Goal: Task Accomplishment & Management: Complete application form

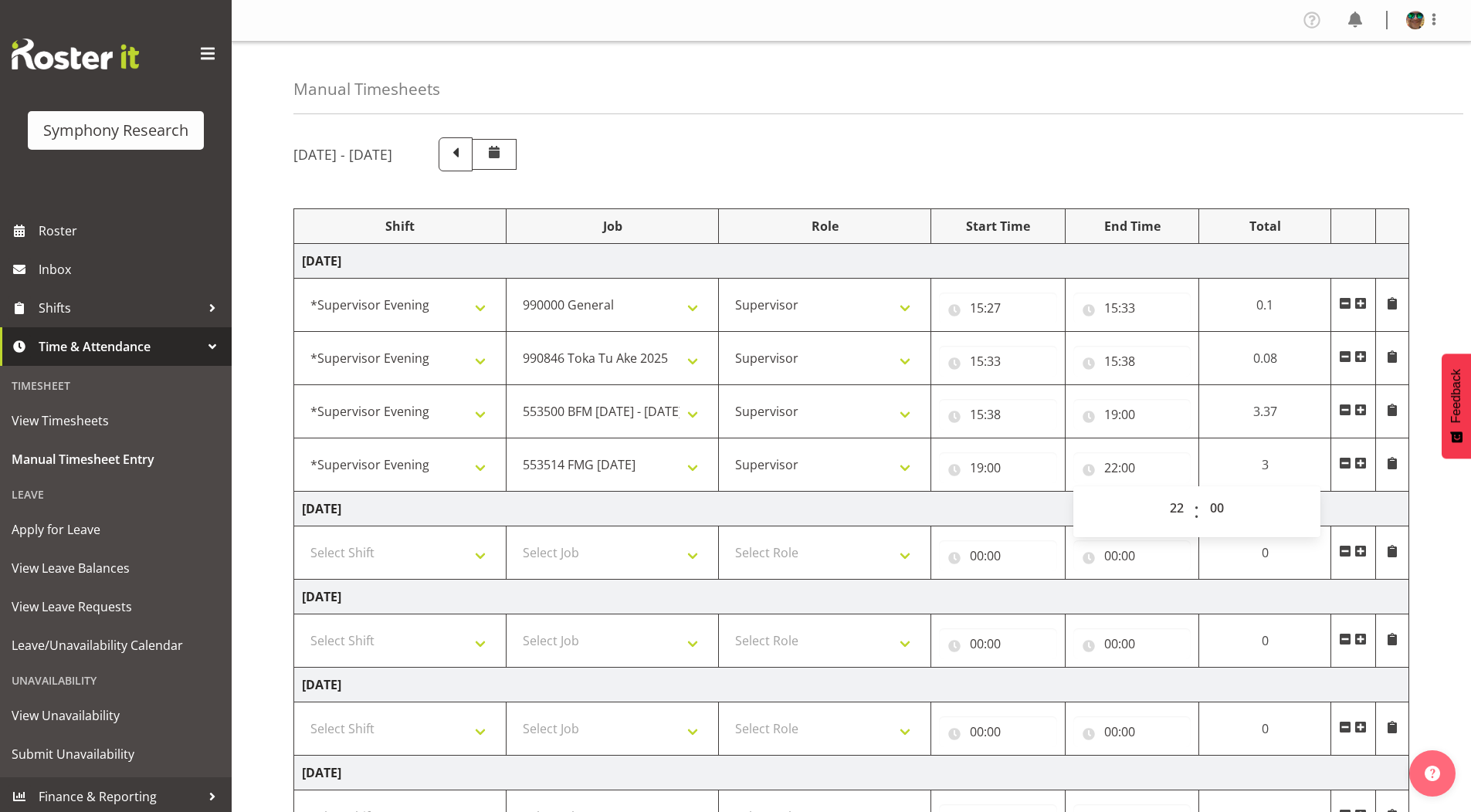
select select "4583"
select select "743"
select select "4583"
select select "9426"
select select "4583"
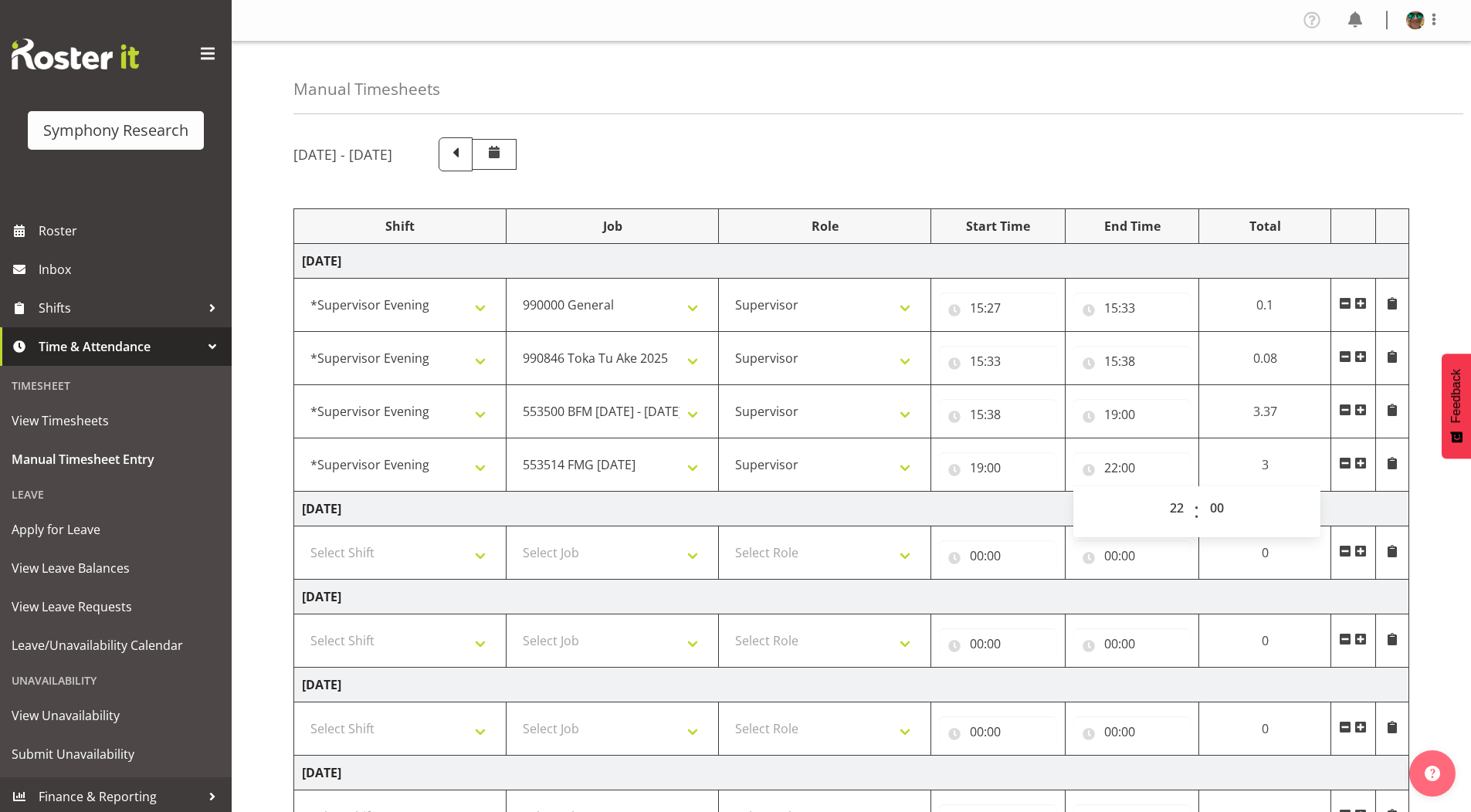
select select "10733"
select select "4583"
select select "10730"
select select "22"
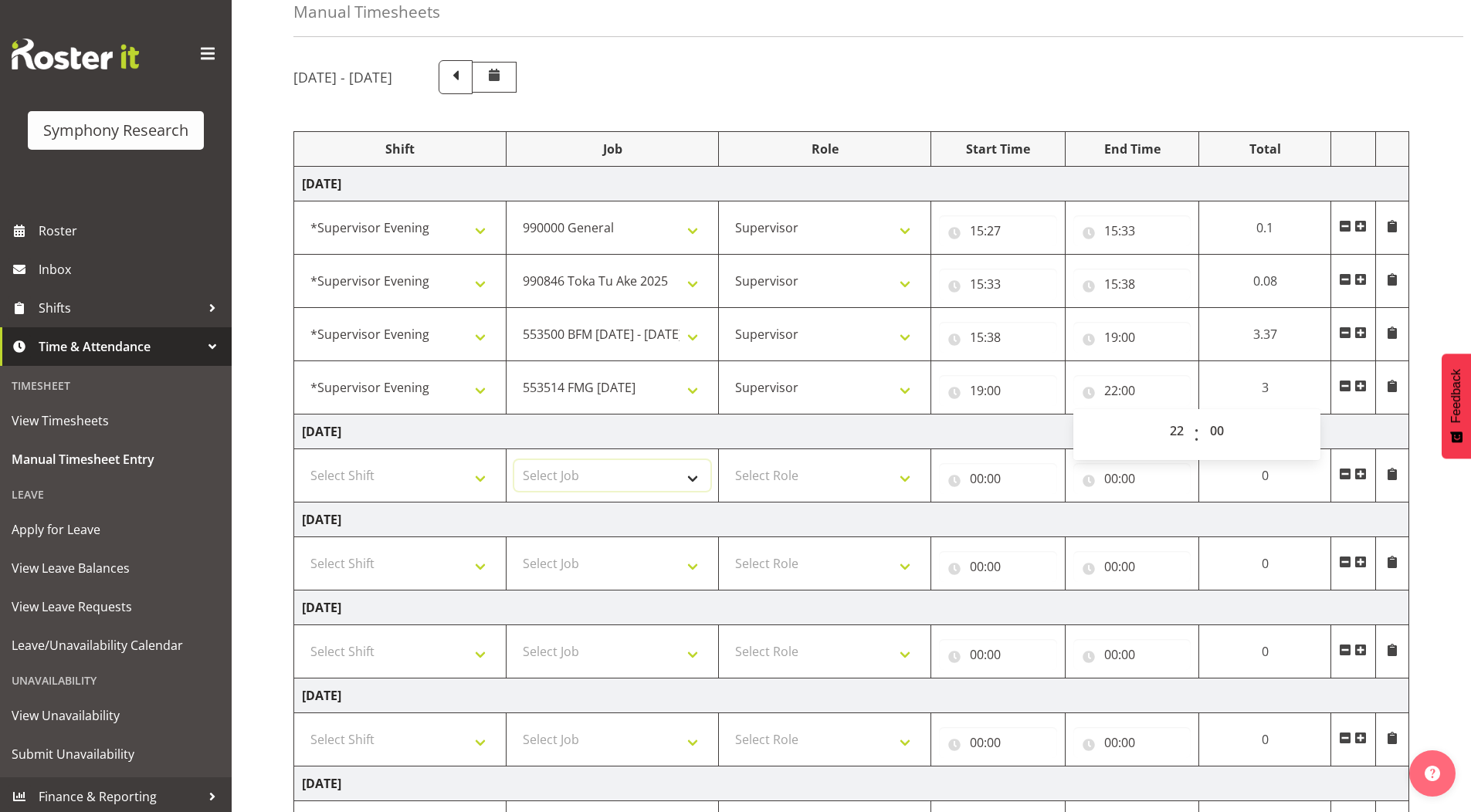
click at [692, 477] on select "Select Job 550060 IF Admin 553492 World Poll Aus Wave 2 Main 2025 553493 World …" at bounding box center [613, 475] width 196 height 31
click at [1111, 337] on input "19:00" at bounding box center [1132, 338] width 118 height 31
click at [1171, 379] on select "00 01 02 03 04 05 06 07 08 09 10 11 12 13 14 15 16 17 18 19 20 21 22 23" at bounding box center [1179, 378] width 35 height 31
select select "15"
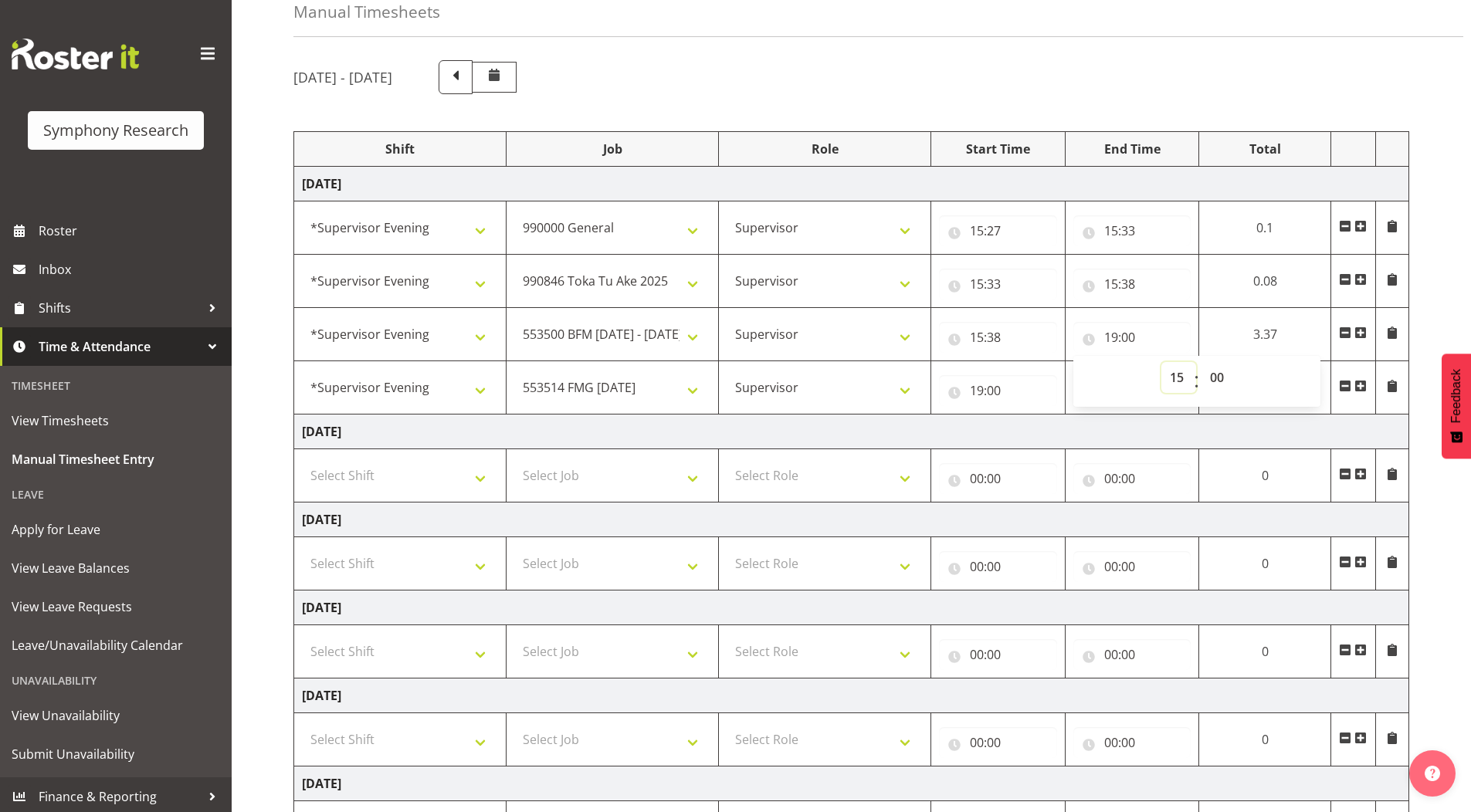
click at [1197, 362] on select "00 01 02 03 04 05 06 07 08 09 10 11 12 13 14 15 16 17 18 19 20 21 22 23" at bounding box center [1179, 378] width 35 height 31
type input "15:00"
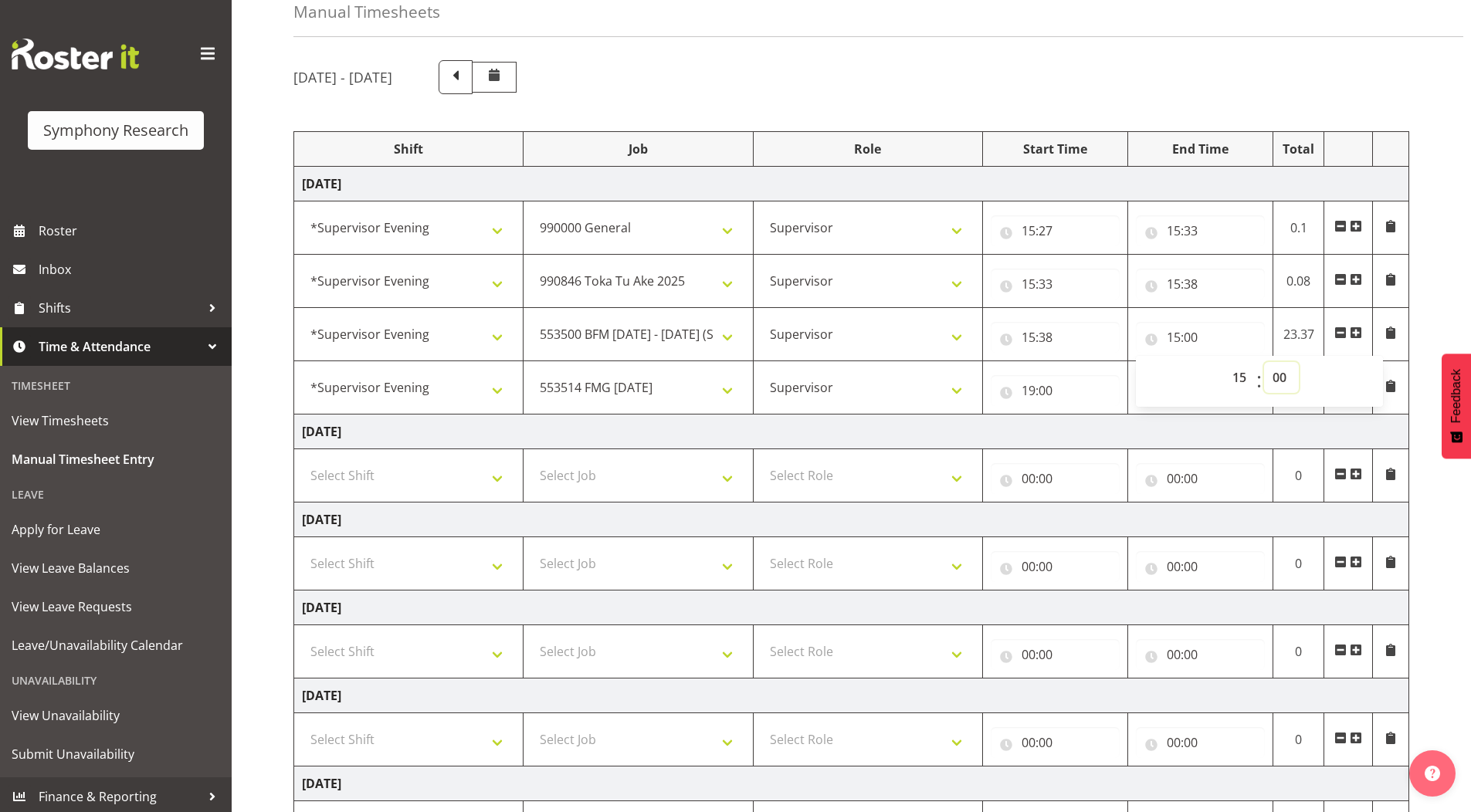
click at [1276, 374] on select "00 01 02 03 04 05 06 07 08 09 10 11 12 13 14 15 16 17 18 19 20 21 22 23 24 25 2…" at bounding box center [1282, 378] width 35 height 31
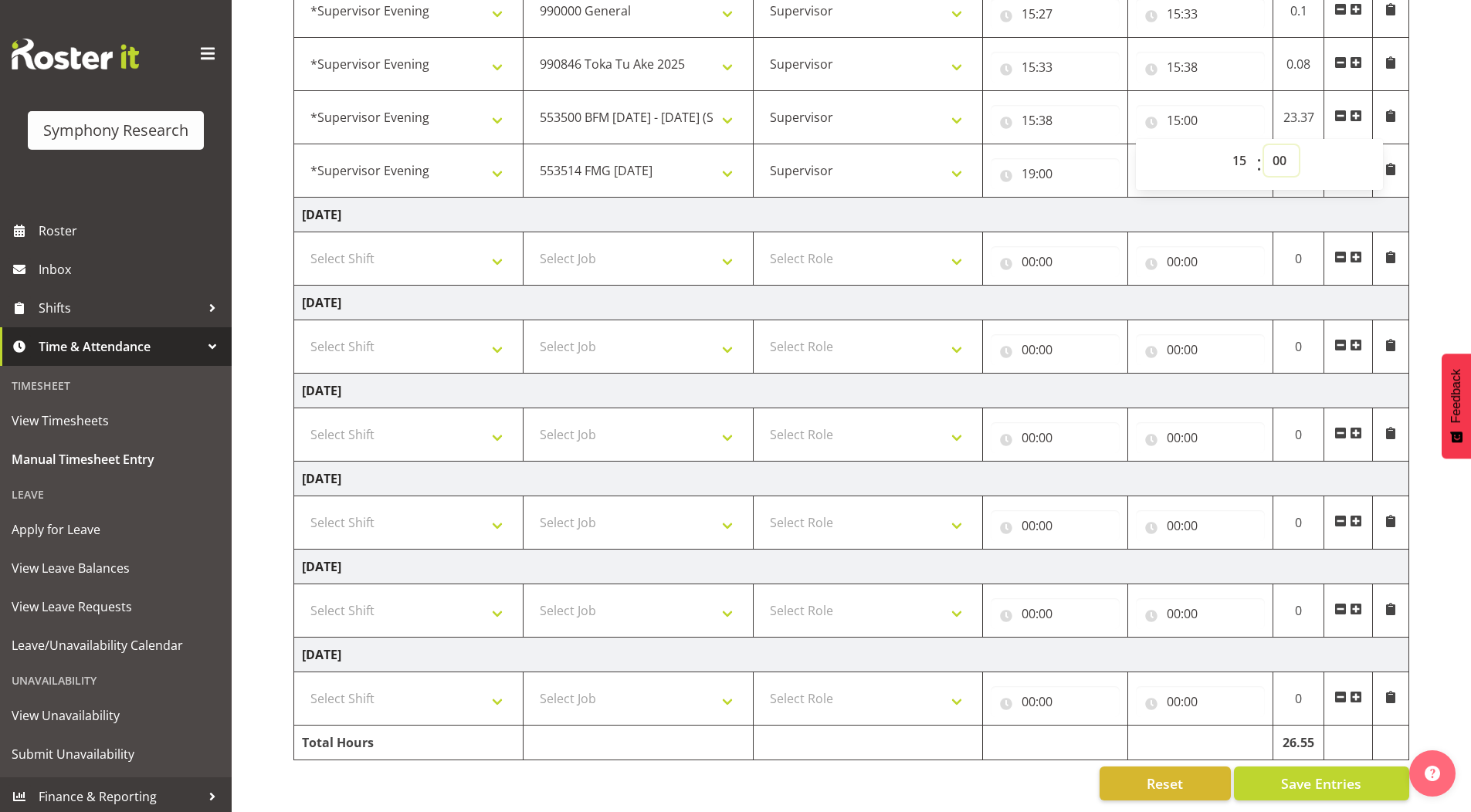
scroll to position [152, 0]
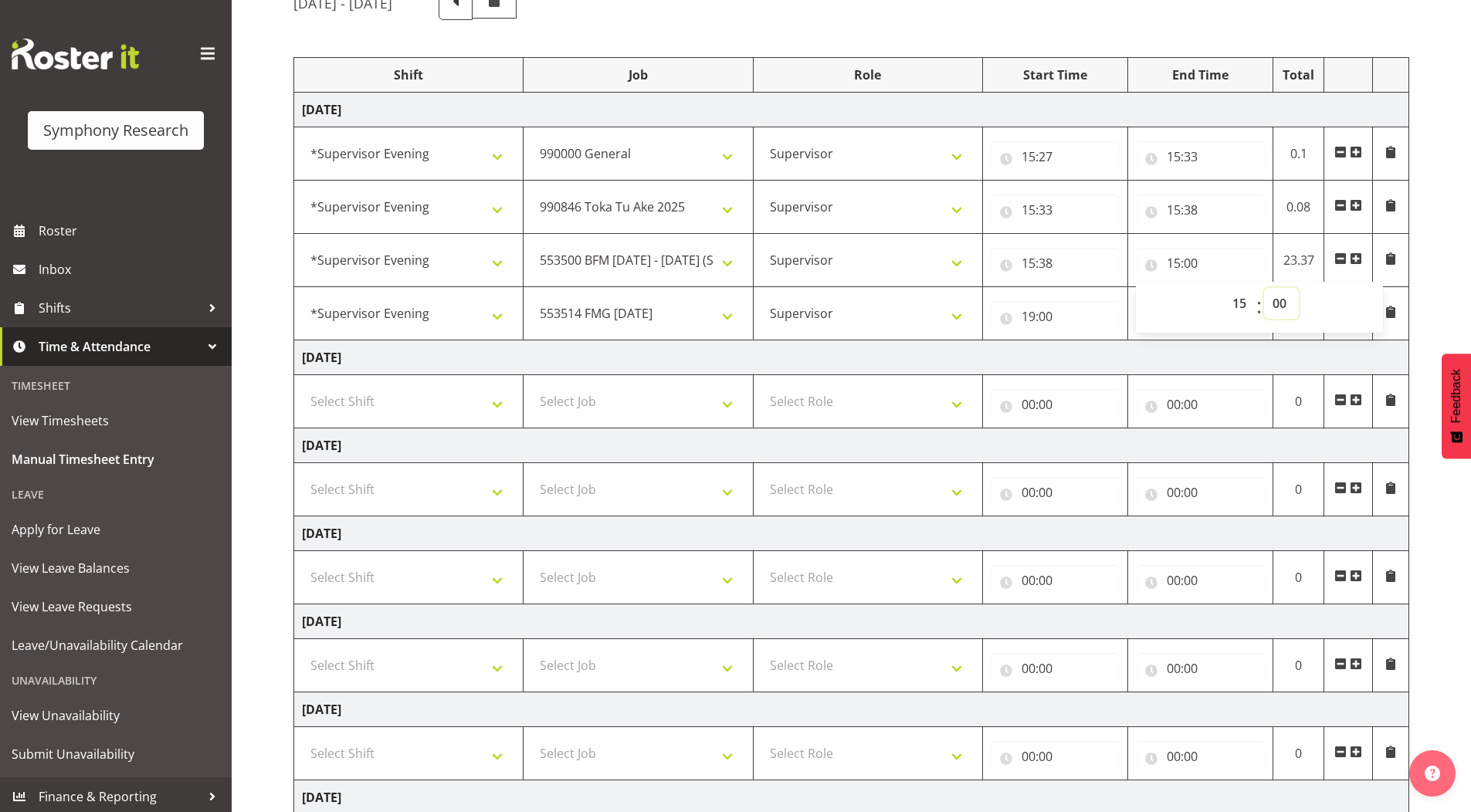
drag, startPoint x: 1280, startPoint y: 302, endPoint x: 1281, endPoint y: 316, distance: 14.0
click at [1280, 302] on select "00 01 02 03 04 05 06 07 08 09 10 11 12 13 14 15 16 17 18 19 20 21 22 23 24 25 2…" at bounding box center [1282, 303] width 35 height 31
select select "43"
click at [1264, 288] on select "00 01 02 03 04 05 06 07 08 09 10 11 12 13 14 15 16 17 18 19 20 21 22 23 24 25 2…" at bounding box center [1282, 303] width 35 height 31
type input "15:43"
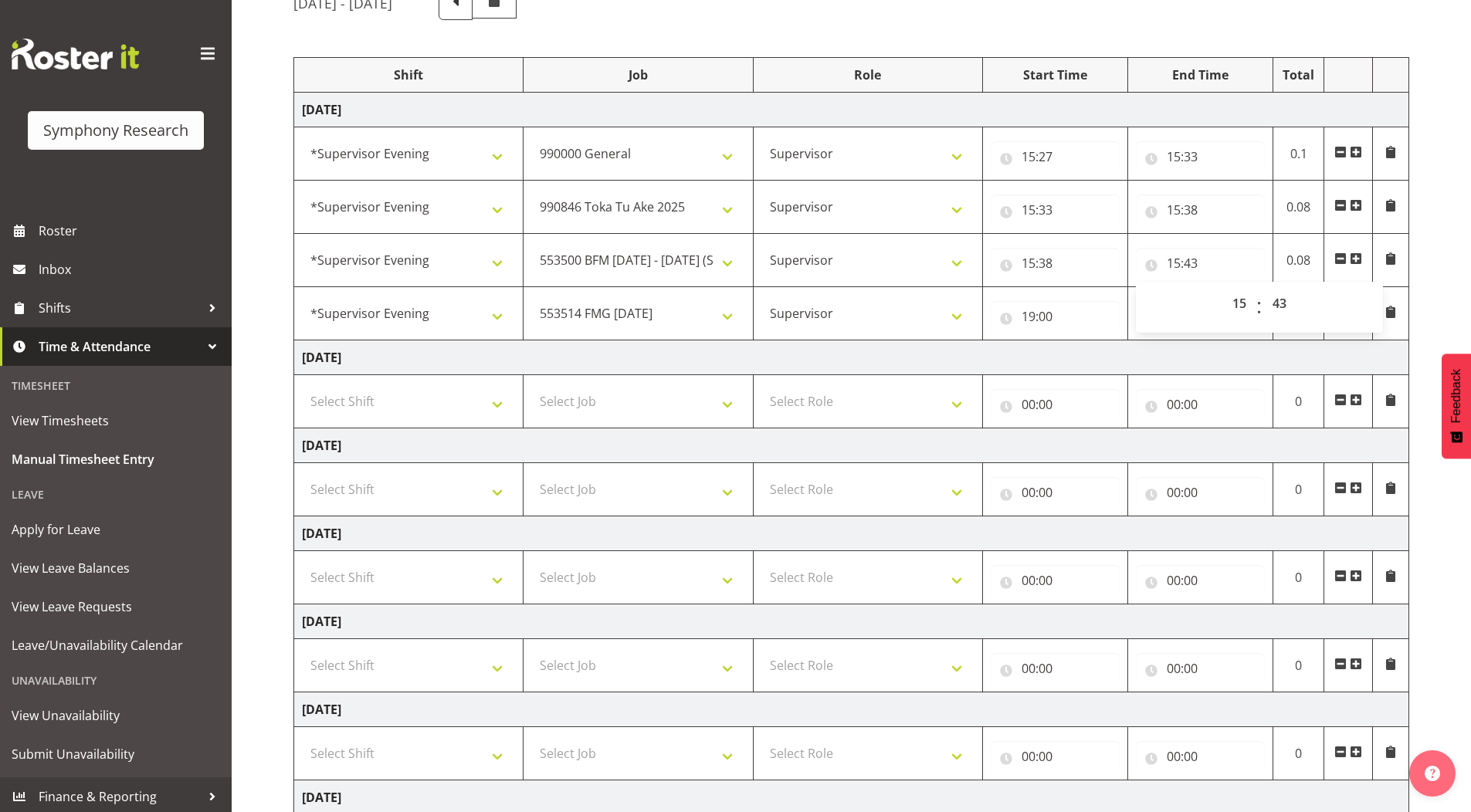
click at [1430, 265] on div "[DATE] - [DATE] Shift Job Role Start Time End Time Total [DATE] !!Weekend Resid…" at bounding box center [883, 465] width 1178 height 980
click at [597, 315] on select "550060 IF Admin 553492 World Poll Aus Wave 2 Main 2025 553493 World Poll NZ Wav…" at bounding box center [638, 314] width 213 height 31
select select "10731"
click at [531, 298] on select "550060 IF Admin 553492 World Poll Aus Wave 2 Main 2025 553493 World Poll NZ Wav…" at bounding box center [638, 314] width 213 height 31
click at [1032, 316] on input "19:00" at bounding box center [1056, 317] width 129 height 31
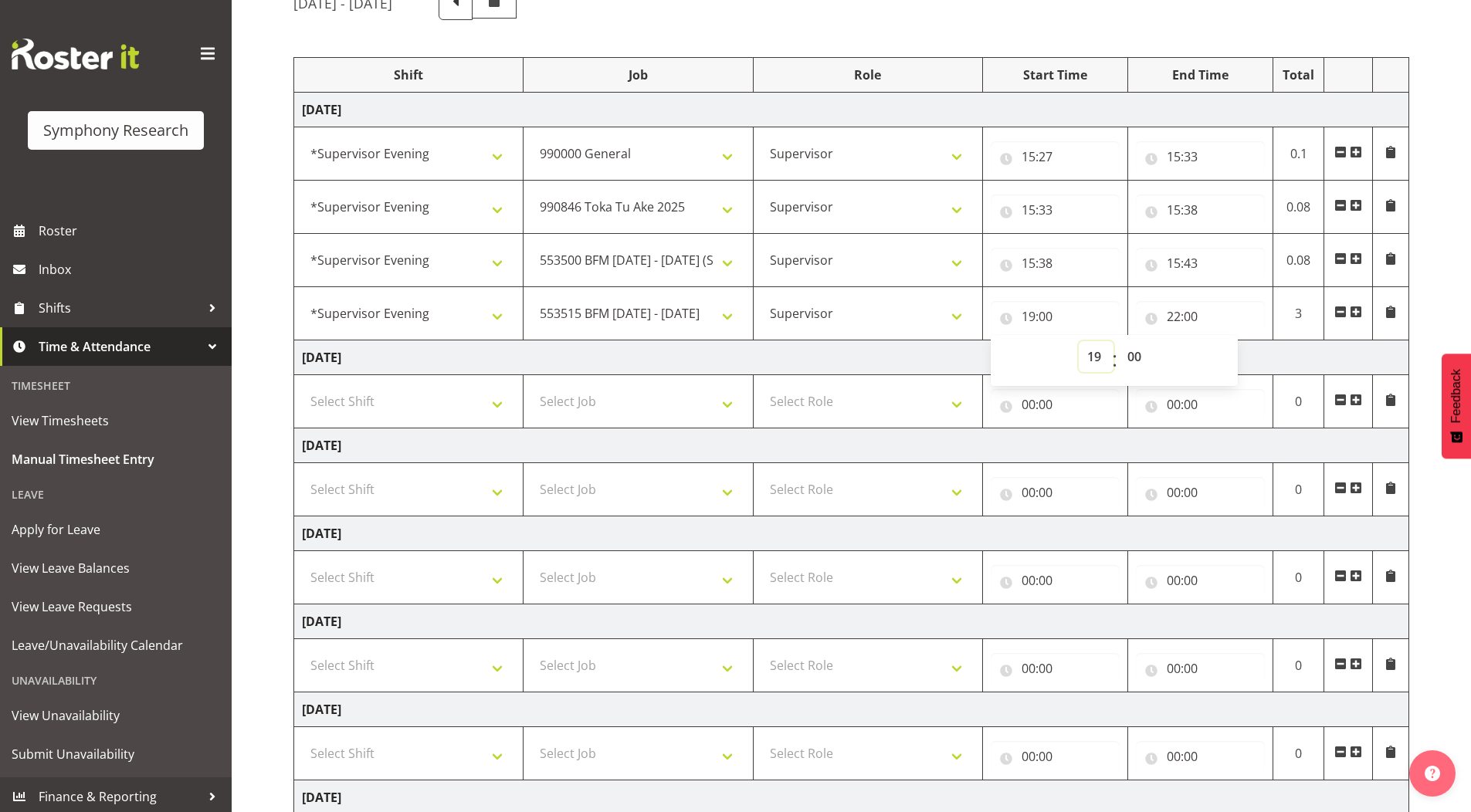
click at [1090, 347] on select "00 01 02 03 04 05 06 07 08 09 10 11 12 13 14 15 16 17 18 19 20 21 22 23" at bounding box center [1097, 357] width 35 height 31
select select "15"
click at [1080, 341] on select "00 01 02 03 04 05 06 07 08 09 10 11 12 13 14 15 16 17 18 19 20 21 22 23" at bounding box center [1097, 357] width 35 height 31
type input "15:00"
click at [1134, 356] on select "00 01 02 03 04 05 06 07 08 09 10 11 12 13 14 15 16 17 18 19 20 21 22 23 24 25 2…" at bounding box center [1137, 357] width 35 height 31
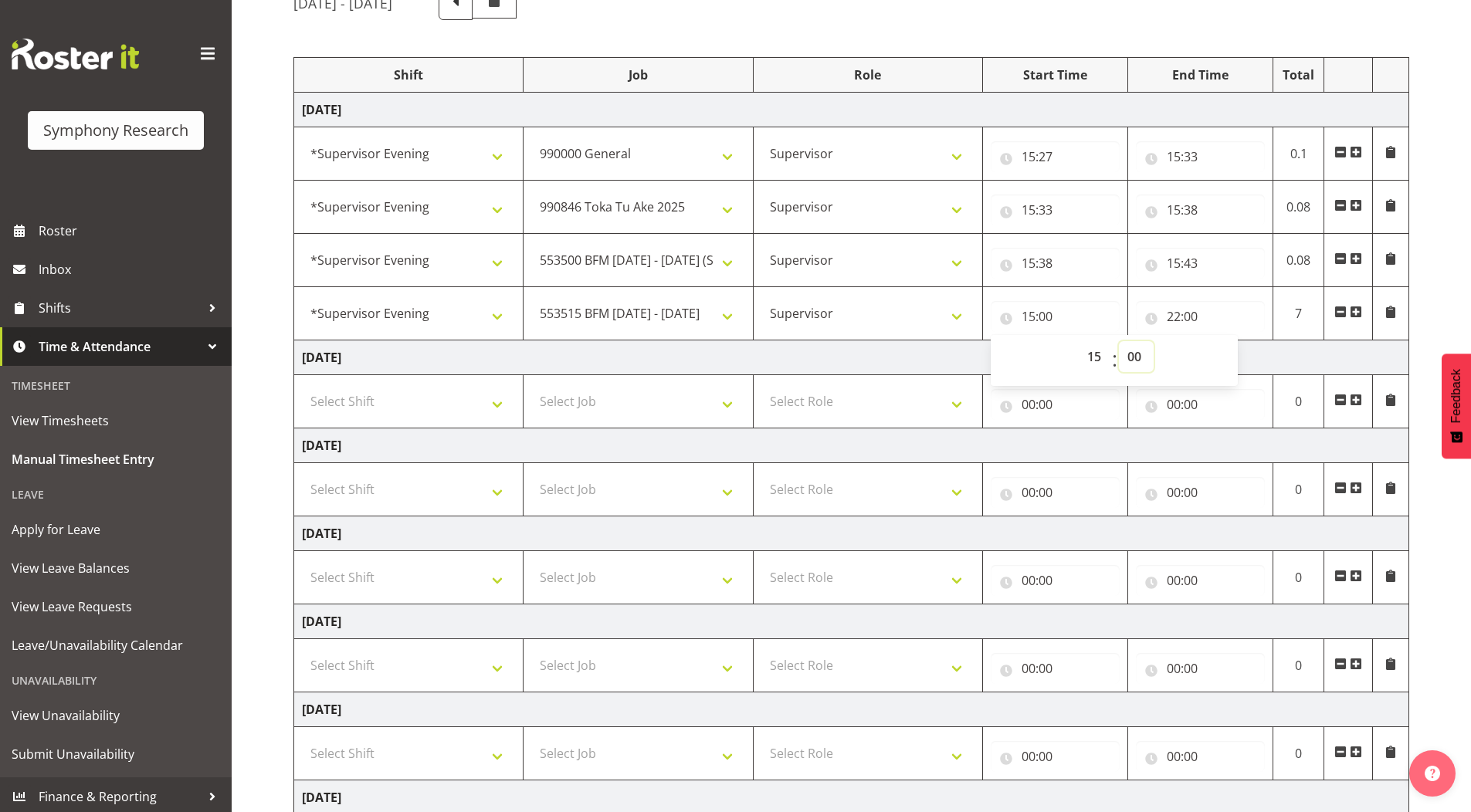
select select "43"
click at [1120, 341] on select "00 01 02 03 04 05 06 07 08 09 10 11 12 13 14 15 16 17 18 19 20 21 22 23 24 25 2…" at bounding box center [1137, 357] width 35 height 31
type input "15:43"
click at [1177, 321] on input "22:00" at bounding box center [1201, 317] width 129 height 31
click at [1238, 353] on select "00 01 02 03 04 05 06 07 08 09 10 11 12 13 14 15 16 17 18 19 20 21 22 23" at bounding box center [1242, 357] width 35 height 31
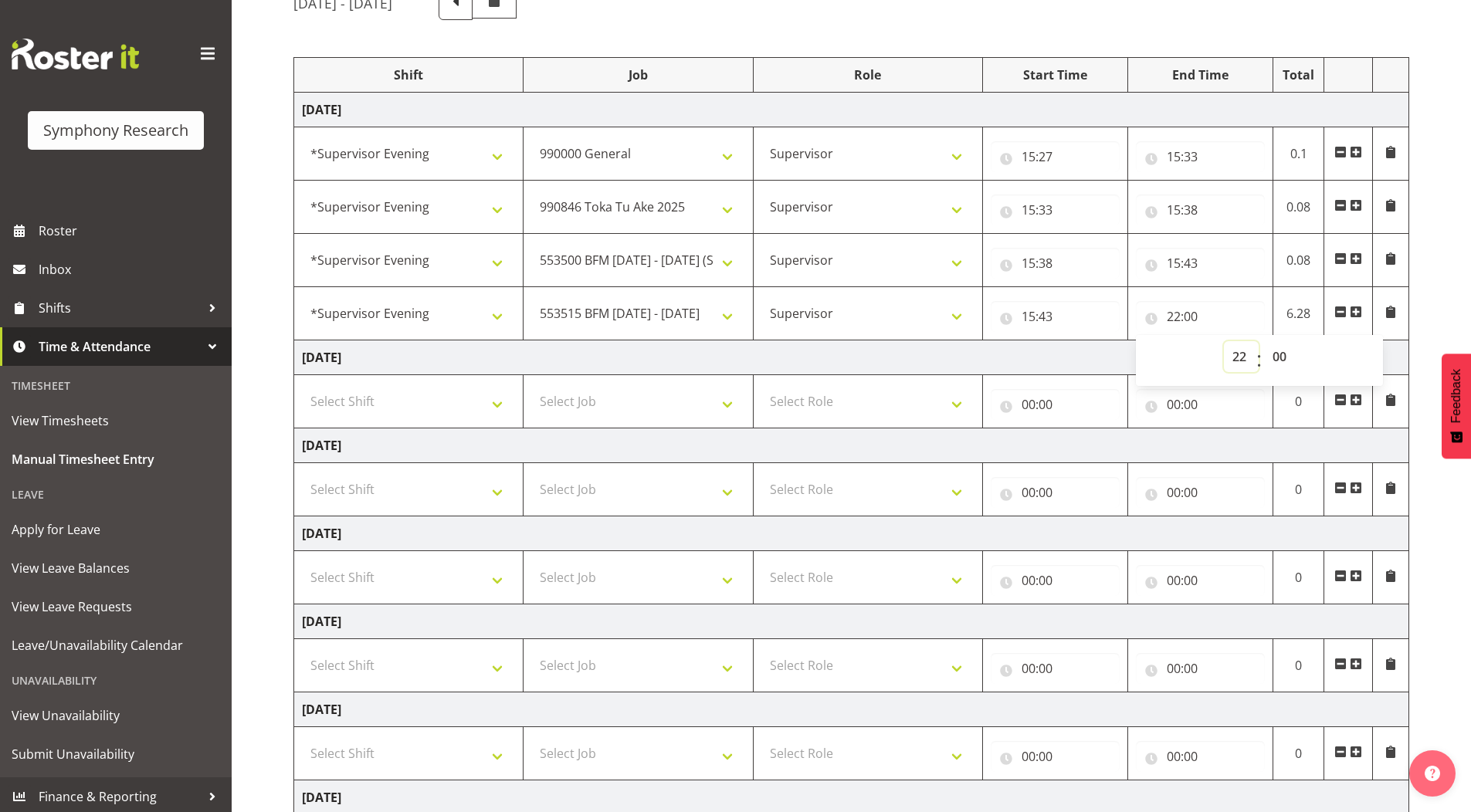
select select "19"
click at [1224, 341] on select "00 01 02 03 04 05 06 07 08 09 10 11 12 13 14 15 16 17 18 19 20 21 22 23" at bounding box center [1242, 357] width 35 height 31
type input "19:00"
drag, startPoint x: 1242, startPoint y: 356, endPoint x: 1245, endPoint y: 367, distance: 11.4
click at [1242, 356] on select "00 01 02 03 04 05 06 07 08 09 10 11 12 13 14 15 16 17 18 19 20 21 22 23" at bounding box center [1242, 357] width 35 height 31
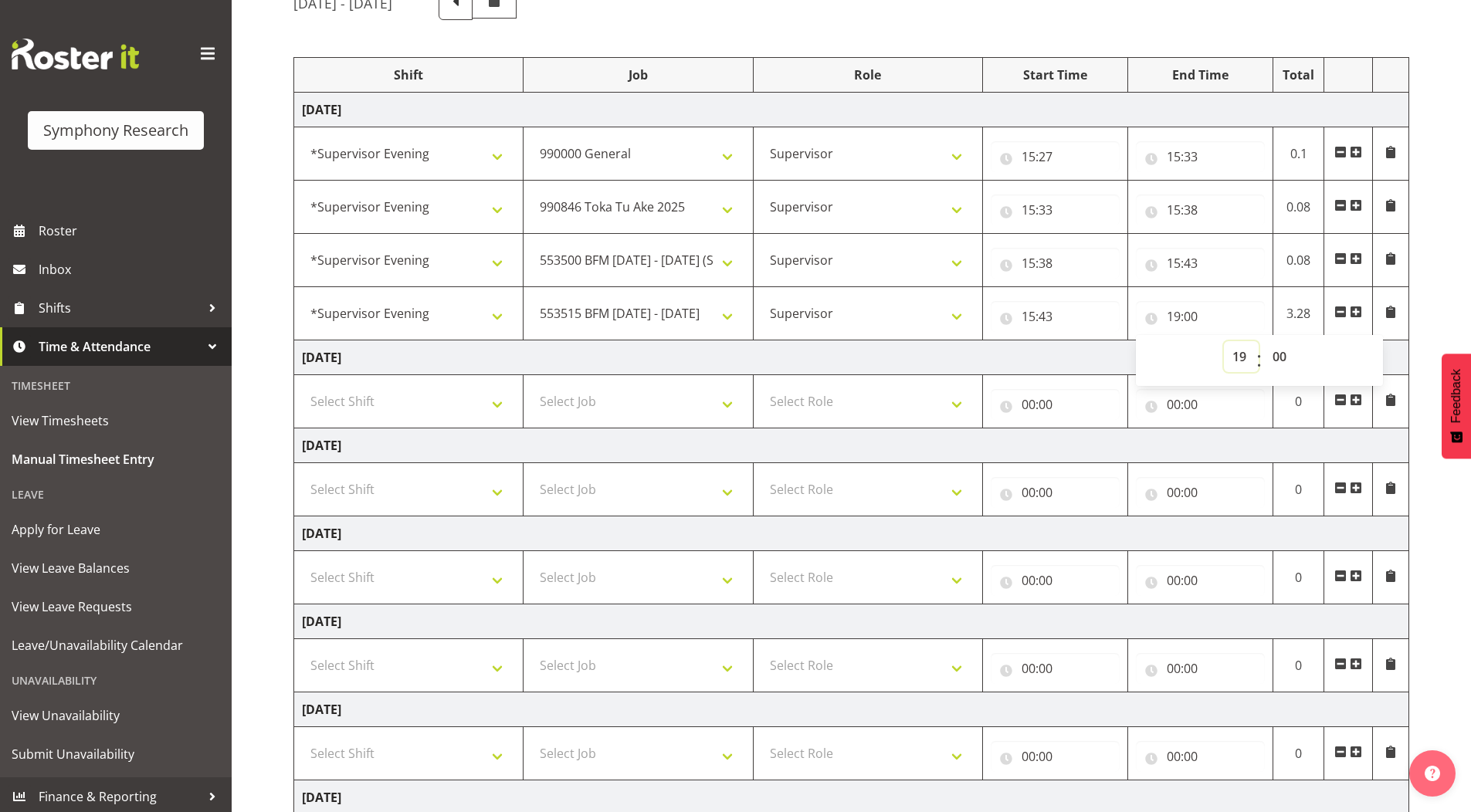
select select "18"
click at [1224, 341] on select "00 01 02 03 04 05 06 07 08 09 10 11 12 13 14 15 16 17 18 19 20 21 22 23" at bounding box center [1242, 357] width 35 height 31
type input "18:00"
click at [1282, 353] on select "00 01 02 03 04 05 06 07 08 09 10 11 12 13 14 15 16 17 18 19 20 21 22 23 24 25 2…" at bounding box center [1282, 357] width 35 height 31
select select "30"
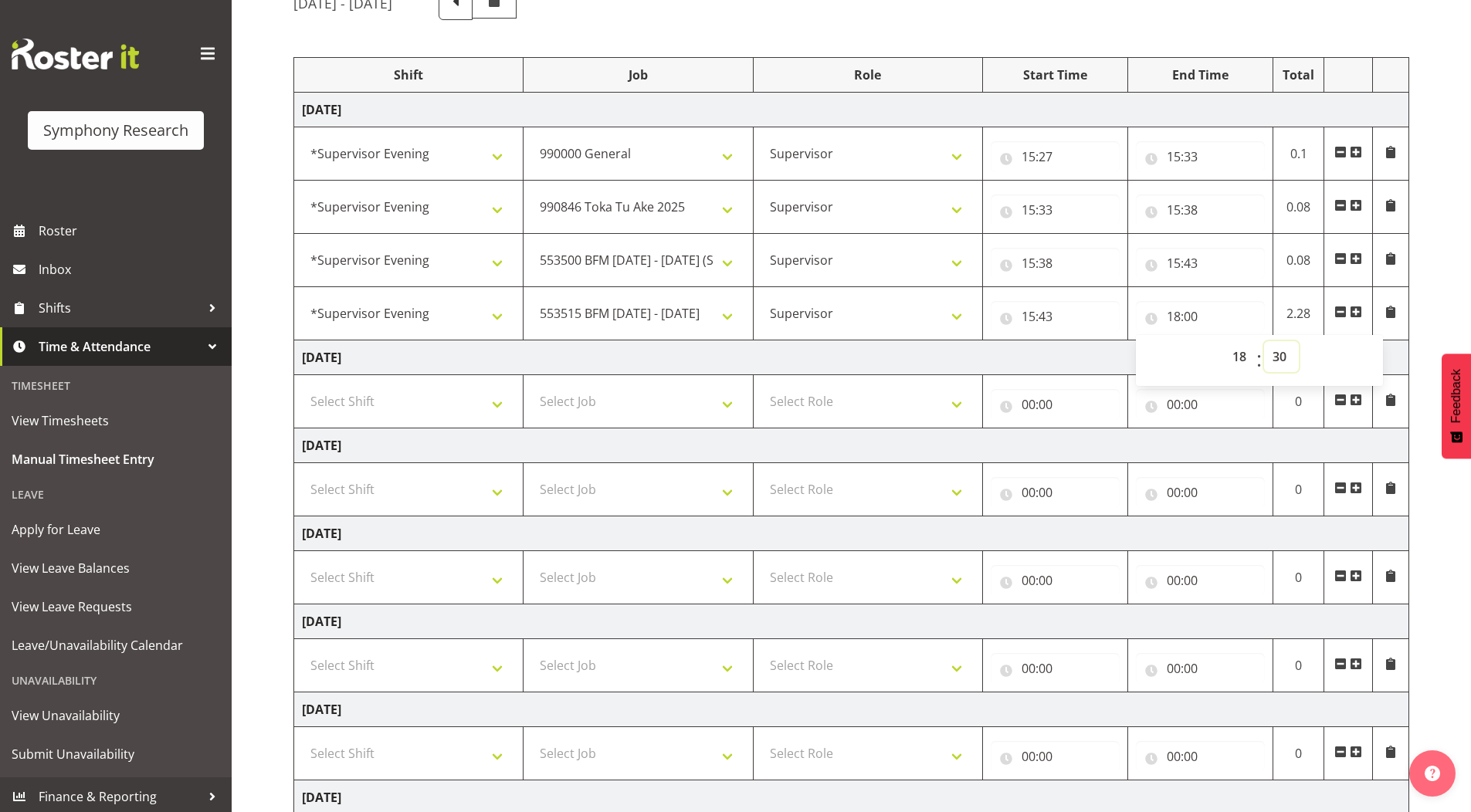
click at [1264, 341] on select "00 01 02 03 04 05 06 07 08 09 10 11 12 13 14 15 16 17 18 19 20 21 22 23 24 25 2…" at bounding box center [1282, 357] width 35 height 31
type input "18:30"
click at [1451, 228] on div "[DATE] - [DATE] Shift Job Role Start Time End Time Total [DATE] !!Weekend Resid…" at bounding box center [883, 465] width 1178 height 980
click at [1357, 307] on span at bounding box center [1356, 312] width 13 height 13
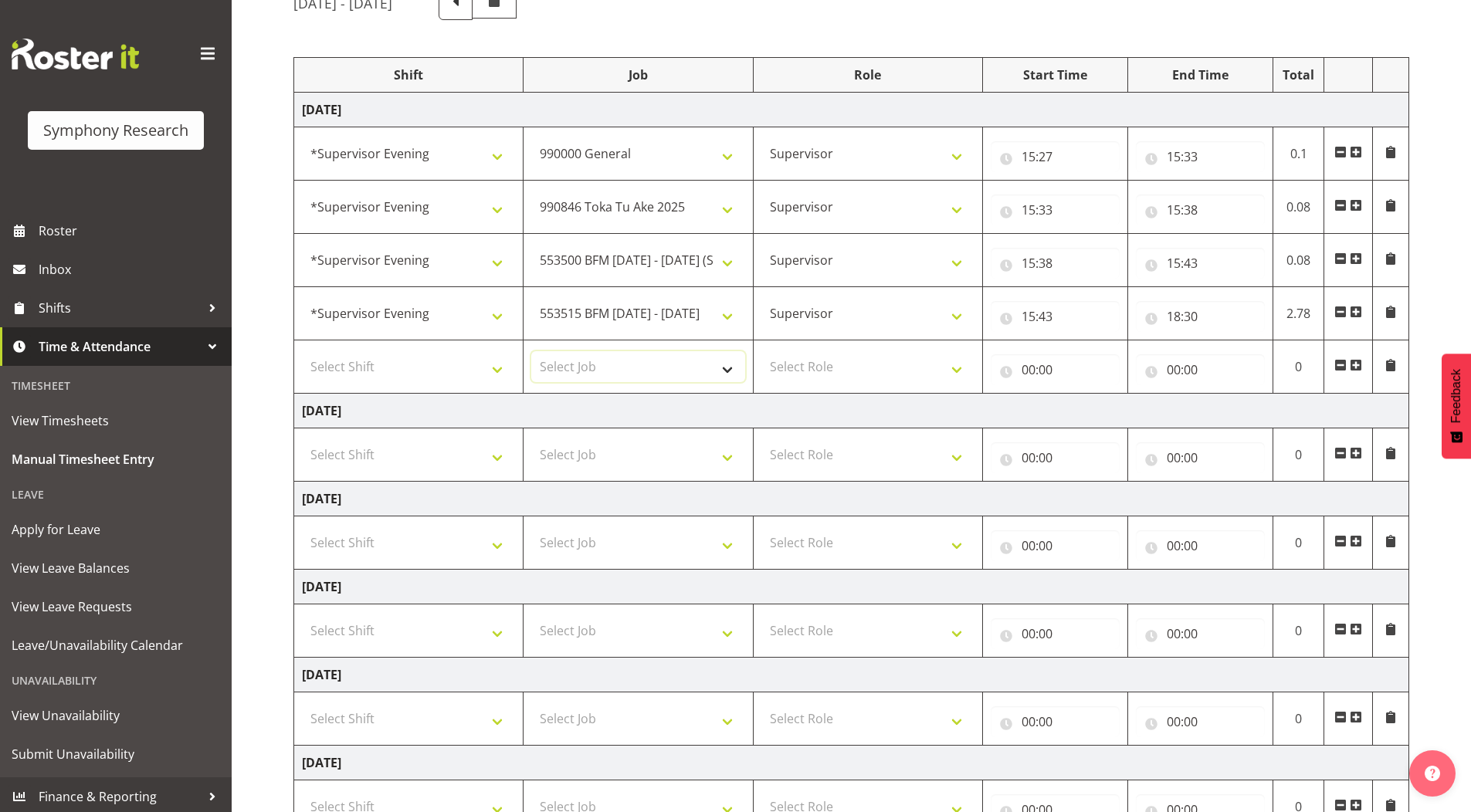
click at [616, 361] on select "Select Job 550060 IF Admin 553492 World Poll Aus Wave 2 Main 2025 553493 World …" at bounding box center [638, 367] width 213 height 31
select select "10730"
click at [531, 351] on select "Select Job 550060 IF Admin 553492 World Poll Aus Wave 2 Main 2025 553493 World …" at bounding box center [638, 367] width 213 height 31
drag, startPoint x: 819, startPoint y: 365, endPoint x: 813, endPoint y: 379, distance: 15.2
click at [819, 365] on select "Select Role Supervisor Briefing Interviewing" at bounding box center [868, 367] width 213 height 31
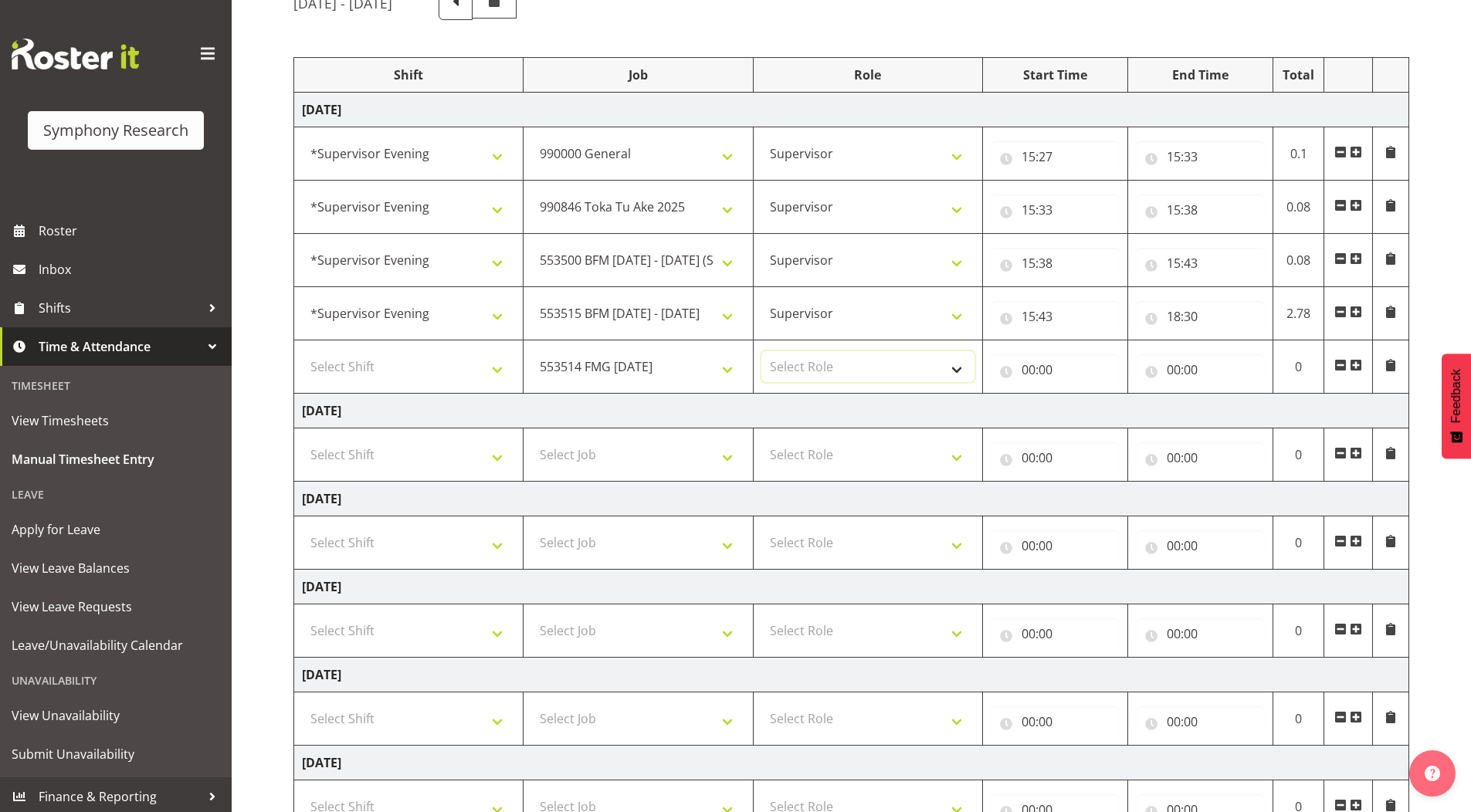
select select "45"
click at [761, 351] on select "Select Role Supervisor Briefing Interviewing" at bounding box center [868, 367] width 213 height 31
click at [397, 364] on select "Select Shift !!Weekend Residential (Roster IT Shift Label) *Business 9/10am ~ 4…" at bounding box center [409, 367] width 213 height 31
select select "4583"
click at [302, 351] on select "Select Shift !!Weekend Residential (Roster IT Shift Label) *Business 9/10am ~ 4…" at bounding box center [409, 367] width 213 height 31
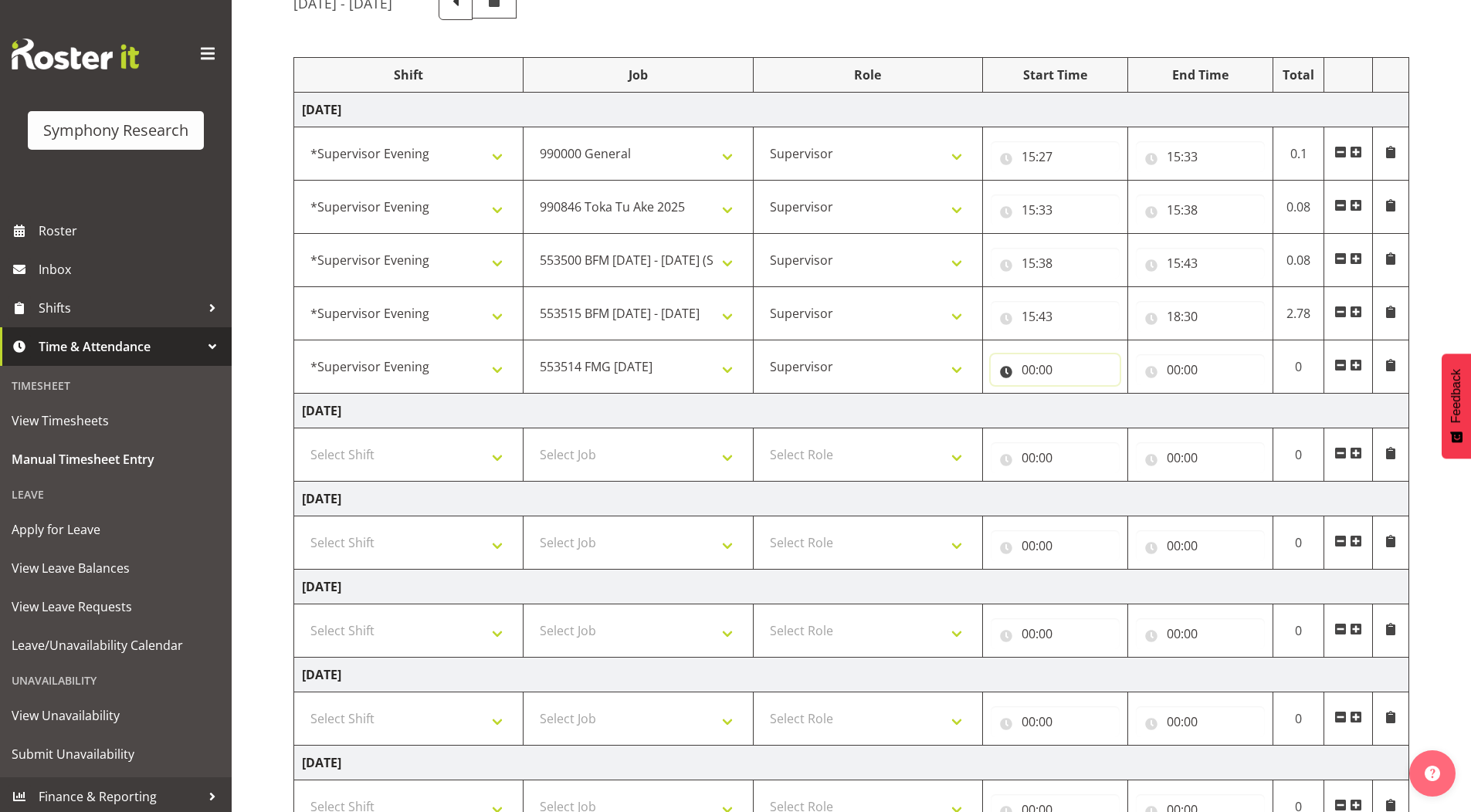
click at [1027, 368] on input "00:00" at bounding box center [1056, 370] width 129 height 31
drag, startPoint x: 1097, startPoint y: 408, endPoint x: 1098, endPoint y: 419, distance: 11.0
click at [1097, 408] on select "00 01 02 03 04 05 06 07 08 09 10 11 12 13 14 15 16 17 18 19 20 21 22 23" at bounding box center [1097, 410] width 35 height 31
select select "18"
click at [1080, 394] on select "00 01 02 03 04 05 06 07 08 09 10 11 12 13 14 15 16 17 18 19 20 21 22 23" at bounding box center [1097, 410] width 35 height 31
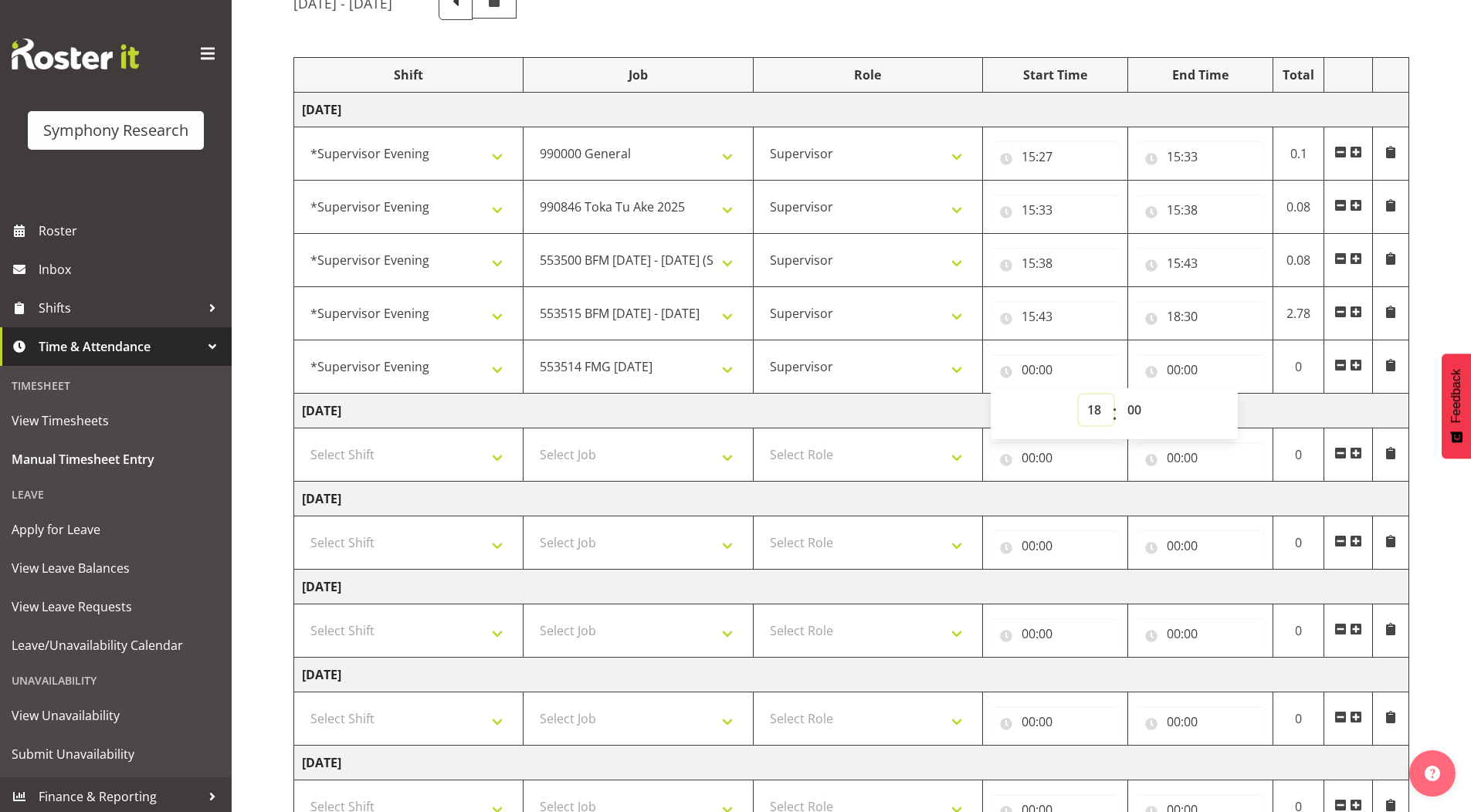
type input "18:00"
click at [1130, 408] on select "00 01 02 03 04 05 06 07 08 09 10 11 12 13 14 15 16 17 18 19 20 21 22 23 24 25 2…" at bounding box center [1137, 410] width 35 height 31
select select "30"
click at [1120, 394] on select "00 01 02 03 04 05 06 07 08 09 10 11 12 13 14 15 16 17 18 19 20 21 22 23 24 25 2…" at bounding box center [1137, 410] width 35 height 31
type input "18:30"
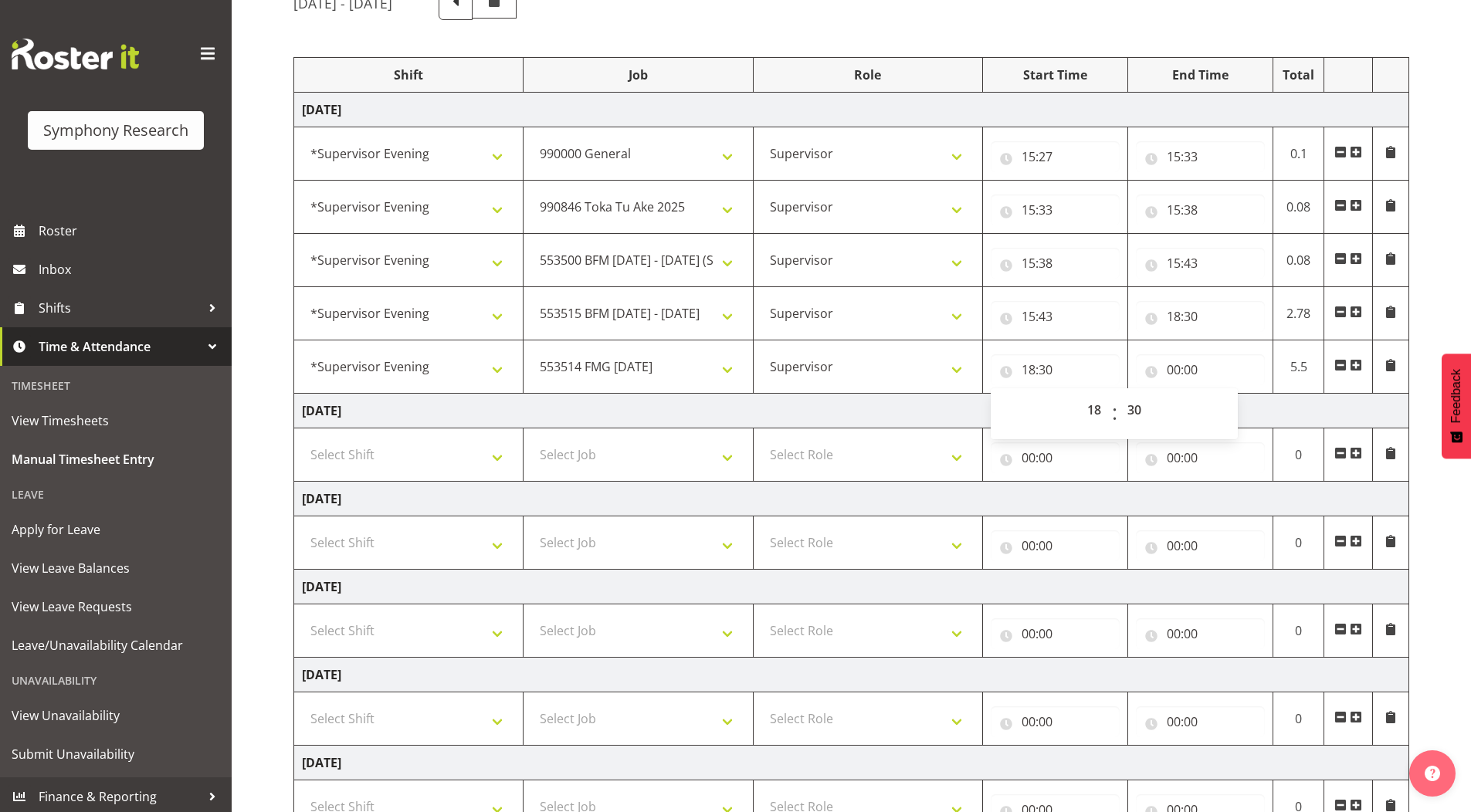
click at [1427, 222] on div "[DATE] - [DATE] Shift Job Role Start Time End Time Total [DATE] !!Weekend Resid…" at bounding box center [883, 491] width 1178 height 1034
click at [1176, 374] on input "00:00" at bounding box center [1201, 370] width 129 height 31
click at [1242, 411] on select "00 01 02 03 04 05 06 07 08 09 10 11 12 13 14 15 16 17 18 19 20 21 22 23" at bounding box center [1242, 410] width 35 height 31
select select "21"
click at [1224, 394] on select "00 01 02 03 04 05 06 07 08 09 10 11 12 13 14 15 16 17 18 19 20 21 22 23" at bounding box center [1242, 410] width 35 height 31
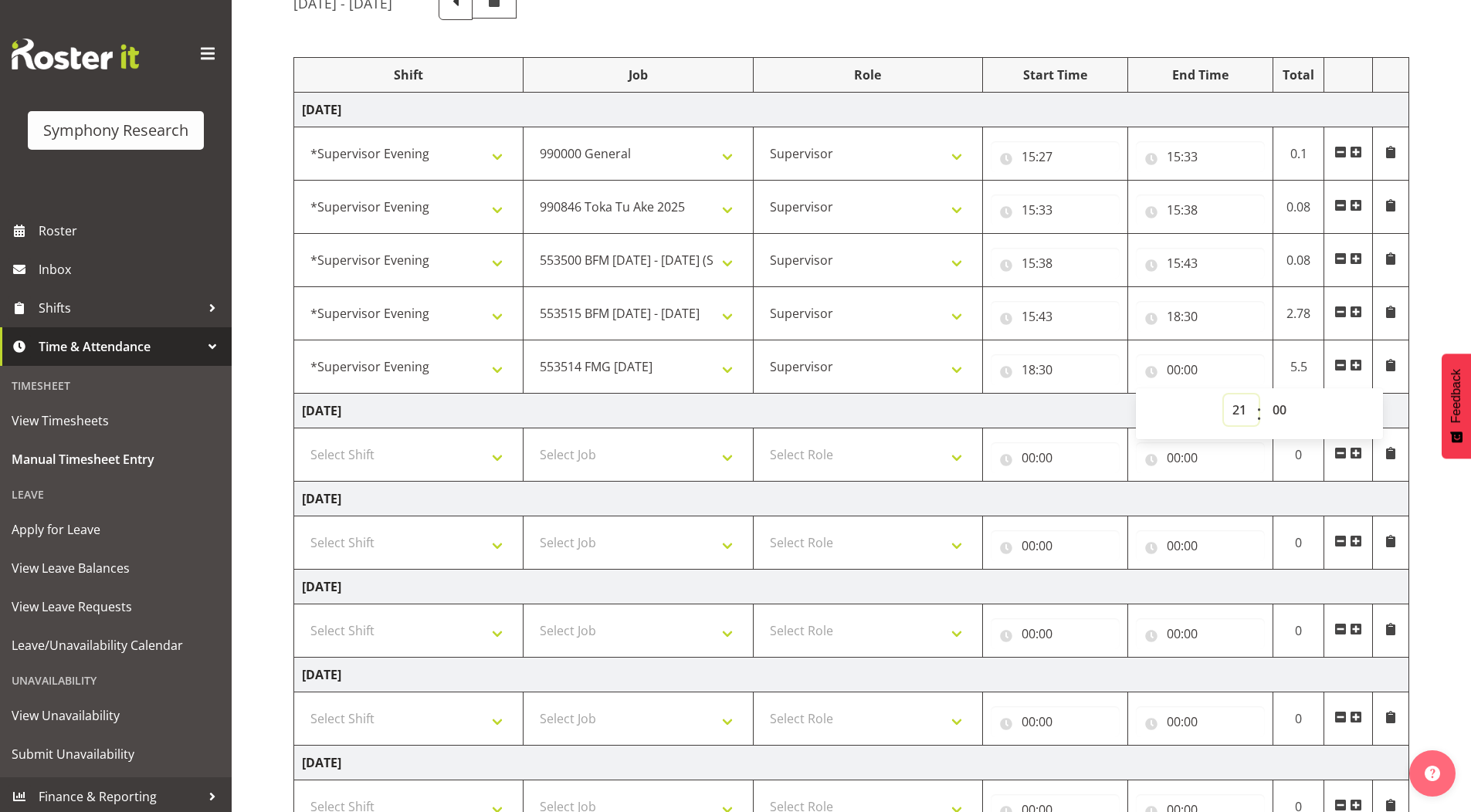
type input "21:00"
click at [1281, 403] on select "00 01 02 03 04 05 06 07 08 09 10 11 12 13 14 15 16 17 18 19 20 21 22 23 24 25 2…" at bounding box center [1282, 410] width 35 height 31
select select "15"
click at [1264, 394] on select "00 01 02 03 04 05 06 07 08 09 10 11 12 13 14 15 16 17 18 19 20 21 22 23 24 25 2…" at bounding box center [1282, 410] width 35 height 31
type input "21:15"
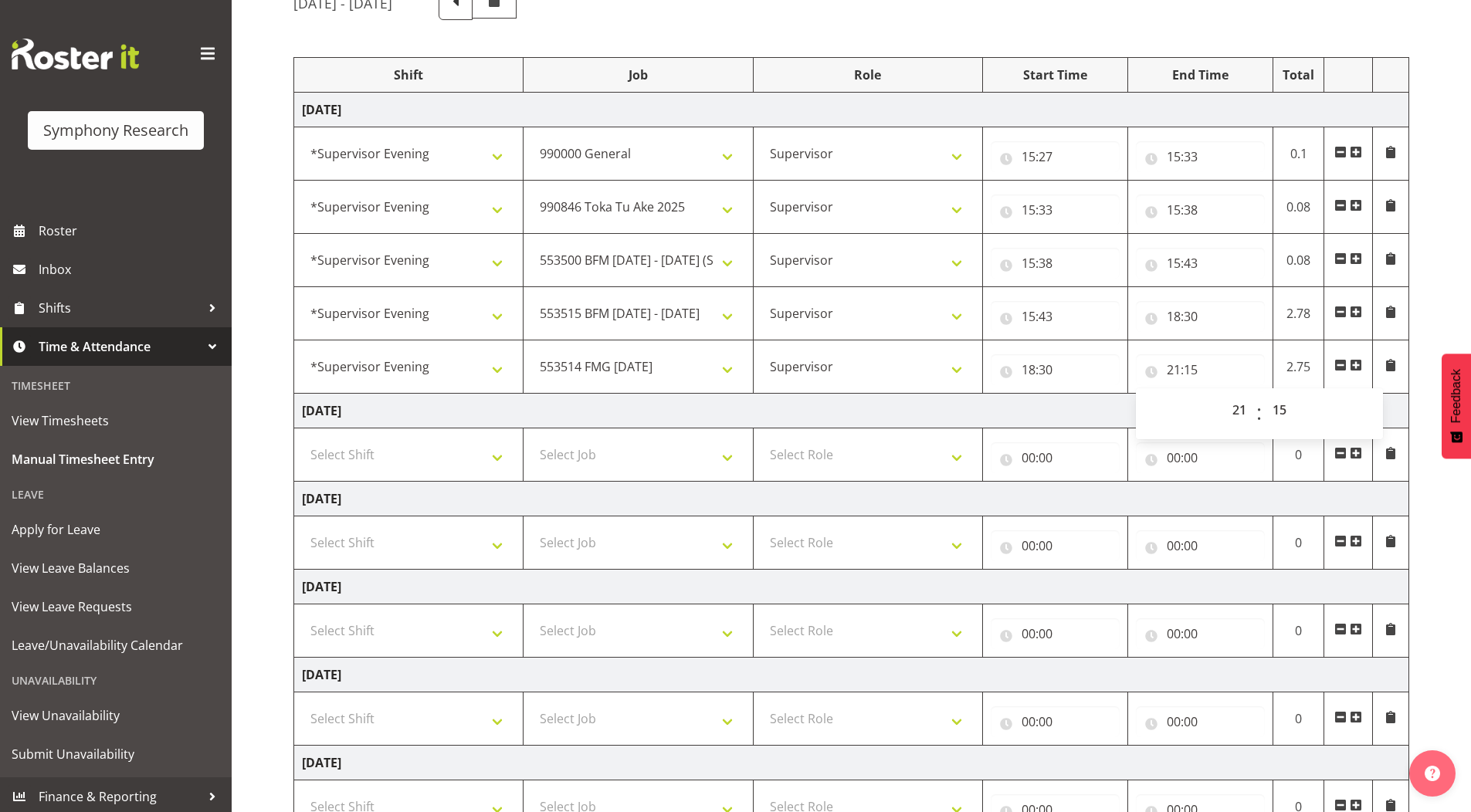
click at [1431, 240] on div "[DATE] - [DATE] Shift Job Role Start Time End Time Total [DATE] !!Weekend Resid…" at bounding box center [883, 491] width 1178 height 1034
click at [1355, 366] on span at bounding box center [1356, 365] width 13 height 13
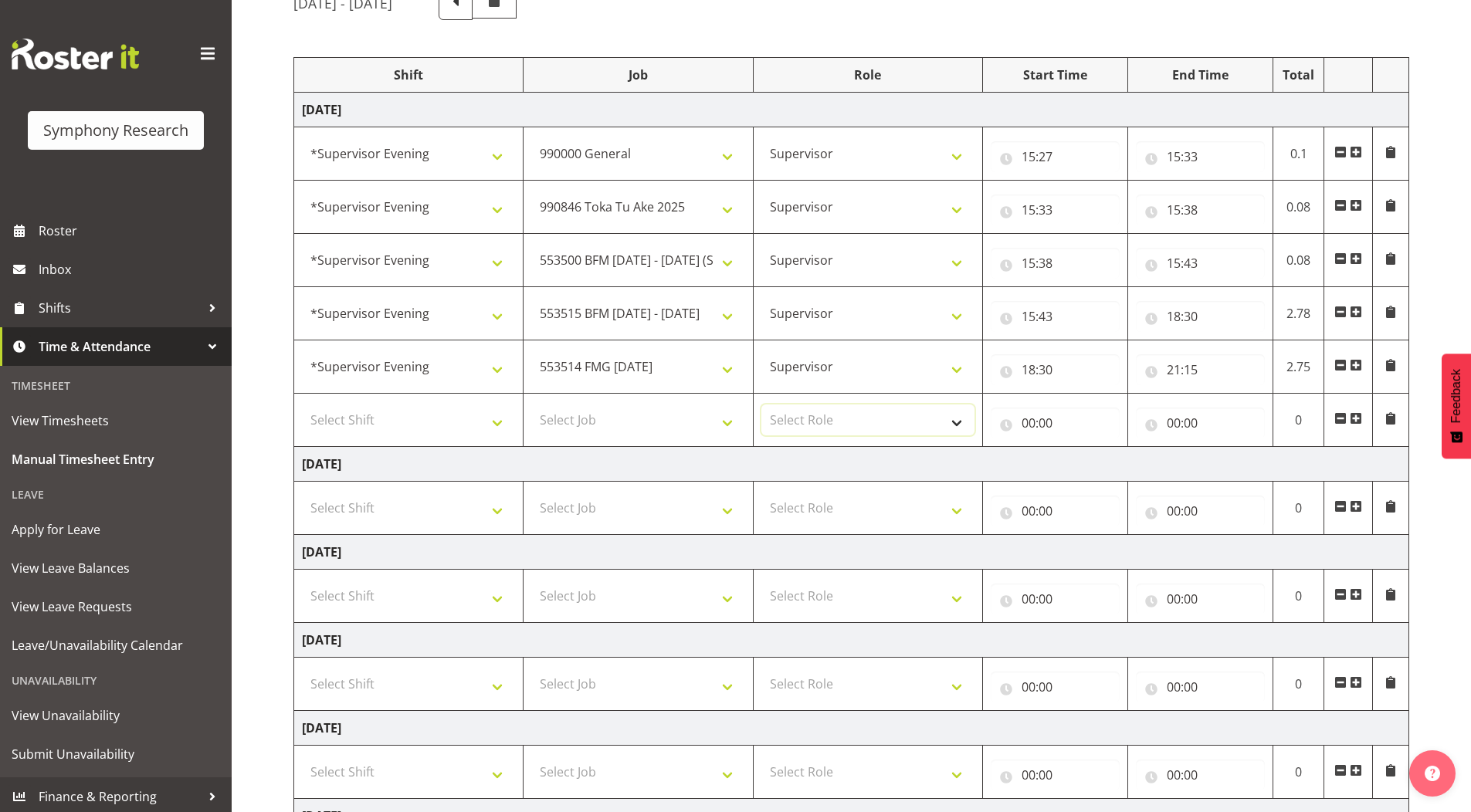
drag, startPoint x: 791, startPoint y: 418, endPoint x: 794, endPoint y: 434, distance: 16.3
click at [791, 418] on select "Select Role Supervisor Briefing Interviewing" at bounding box center [868, 421] width 213 height 31
select select "45"
click at [761, 405] on select "Select Role Supervisor Briefing Interviewing" at bounding box center [868, 421] width 213 height 31
click at [617, 426] on select "Select Job 550060 IF Admin 553492 World Poll Aus Wave 2 Main 2025 553493 World …" at bounding box center [638, 421] width 213 height 31
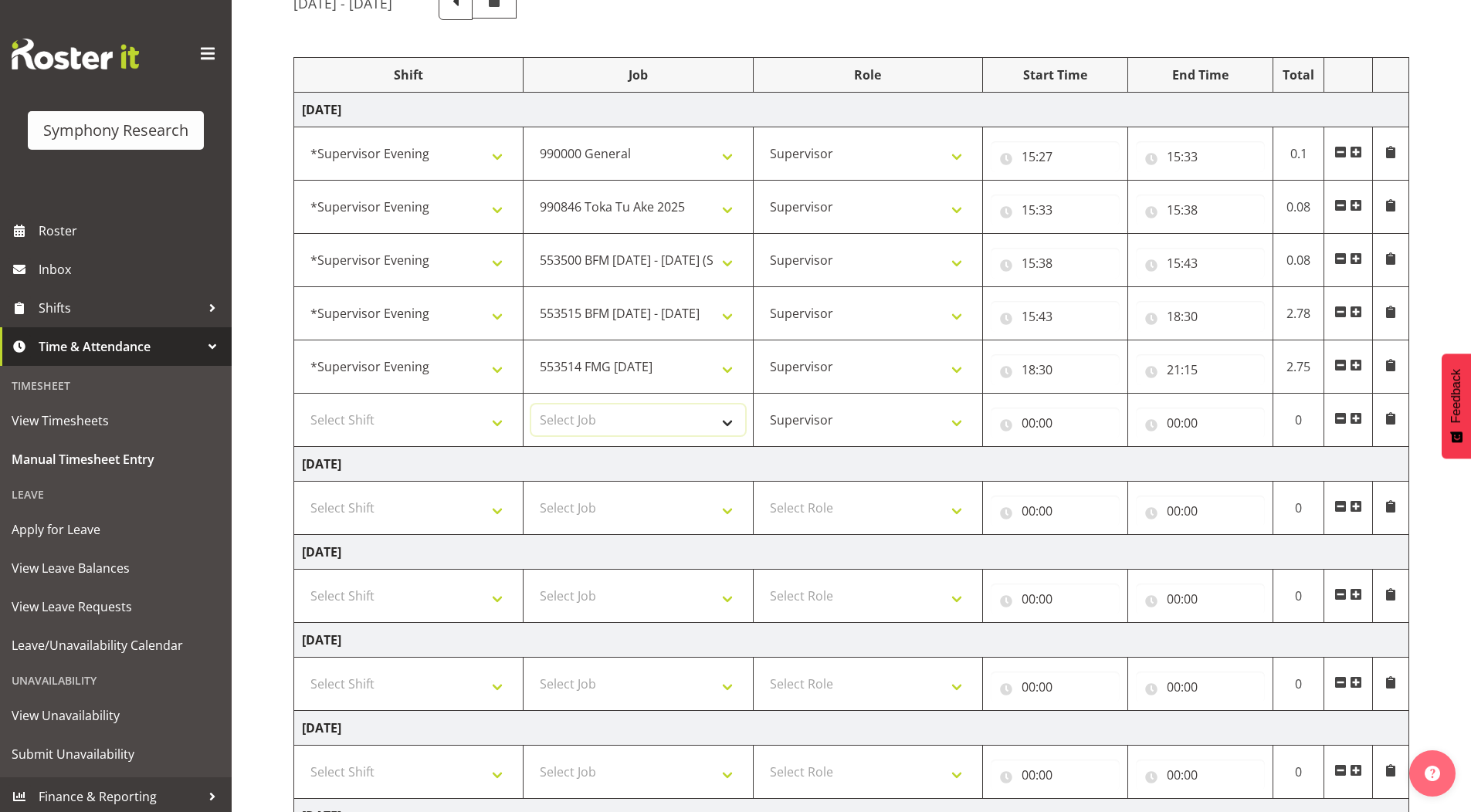
select select "10485"
click at [531, 405] on select "Select Job 550060 IF Admin 553492 World Poll Aus Wave 2 Main 2025 553493 World …" at bounding box center [638, 421] width 213 height 31
click at [371, 420] on select "Select Shift !!Weekend Residential (Roster IT Shift Label) *Business 9/10am ~ 4…" at bounding box center [409, 421] width 213 height 31
select select "4583"
click at [302, 405] on select "Select Shift !!Weekend Residential (Roster IT Shift Label) *Business 9/10am ~ 4…" at bounding box center [409, 421] width 213 height 31
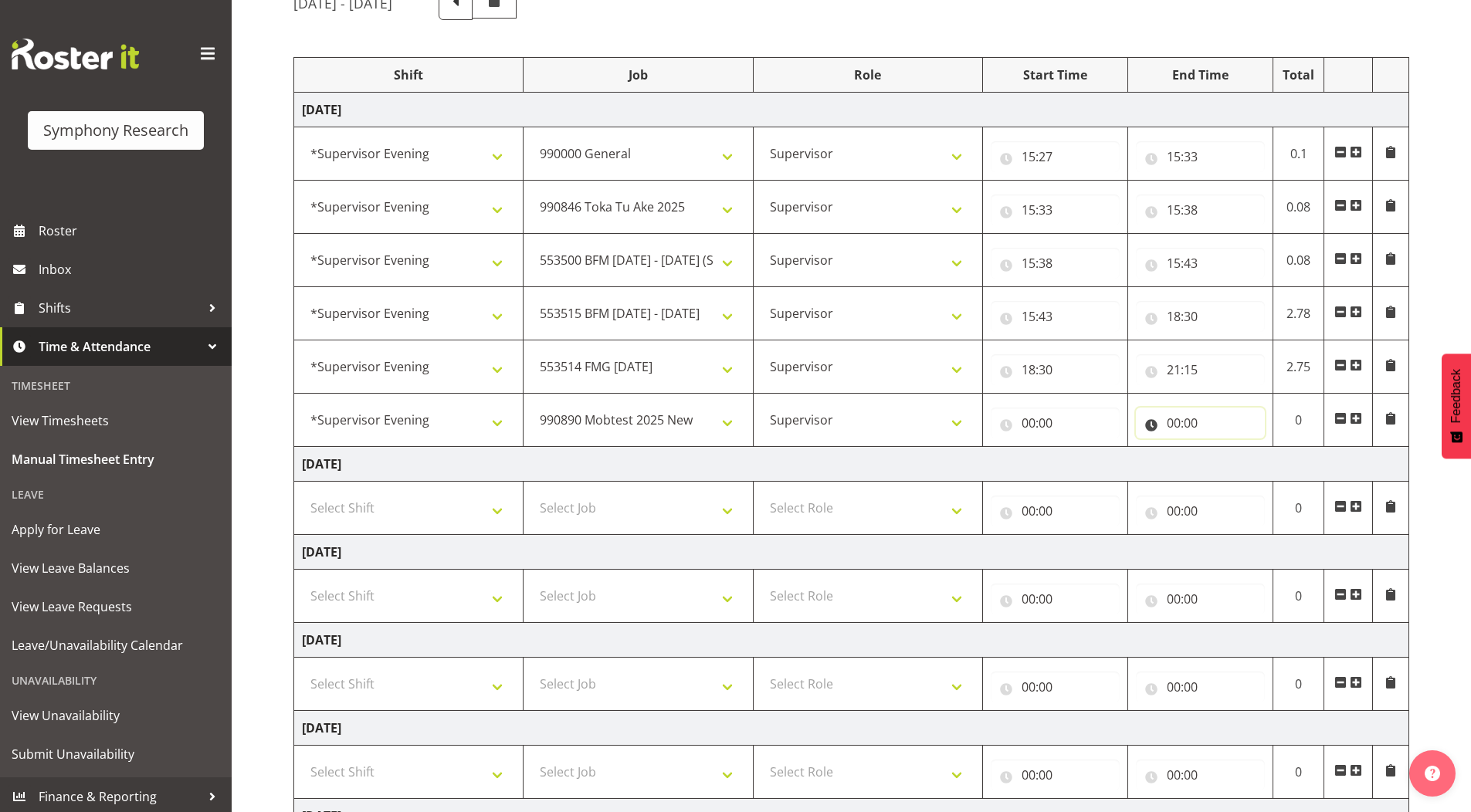
click at [1178, 421] on input "00:00" at bounding box center [1201, 424] width 129 height 31
click at [1244, 466] on select "00 01 02 03 04 05 06 07 08 09 10 11 12 13 14 15 16 17 18 19 20 21 22 23" at bounding box center [1242, 464] width 35 height 31
select select "22"
click at [1224, 448] on select "00 01 02 03 04 05 06 07 08 09 10 11 12 13 14 15 16 17 18 19 20 21 22 23" at bounding box center [1242, 464] width 35 height 31
type input "22:00"
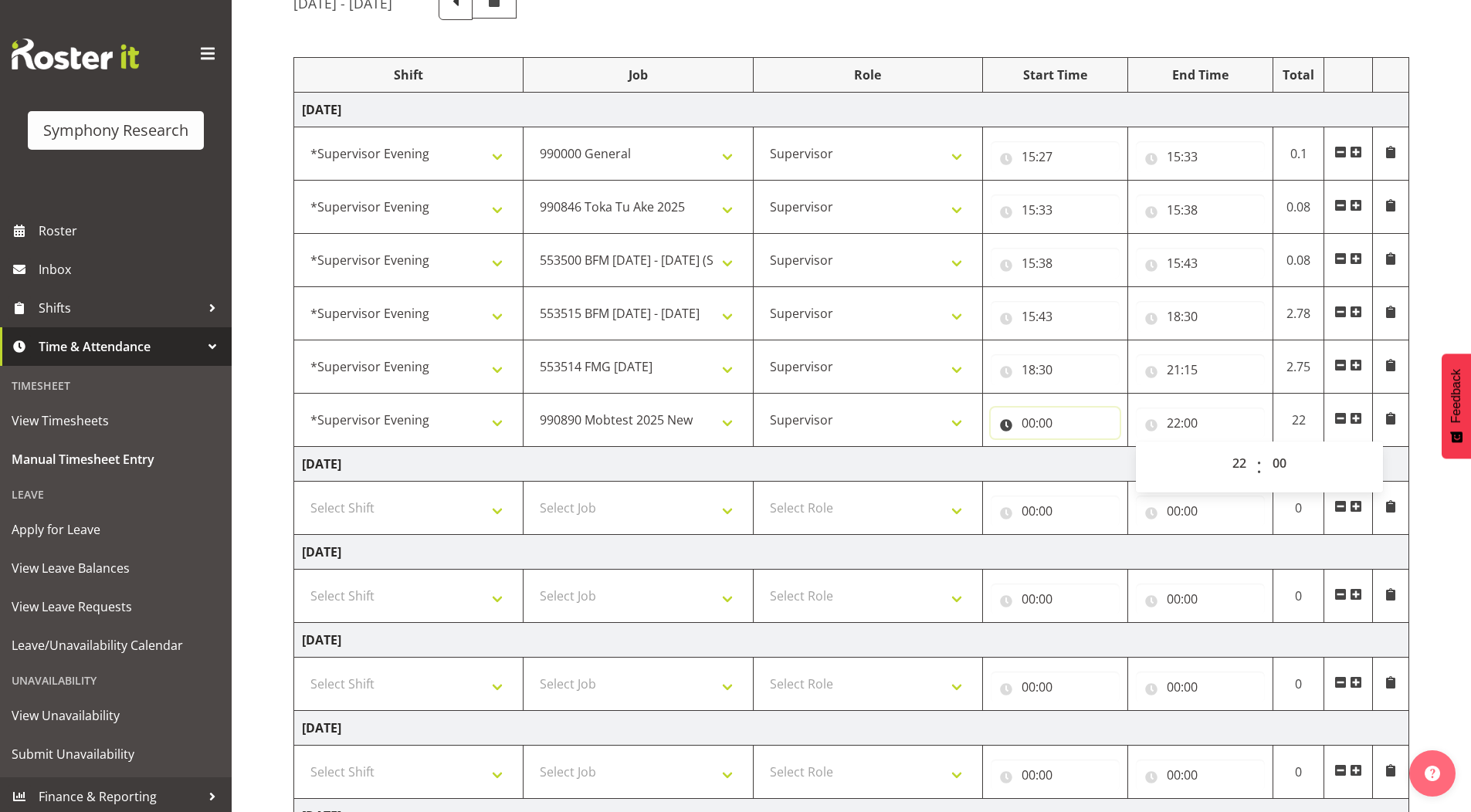
click at [1025, 426] on input "00:00" at bounding box center [1056, 424] width 129 height 31
click at [1089, 464] on select "00 01 02 03 04 05 06 07 08 09 10 11 12 13 14 15 16 17 18 19 20 21 22 23" at bounding box center [1097, 464] width 35 height 31
select select "21"
click at [1080, 448] on select "00 01 02 03 04 05 06 07 08 09 10 11 12 13 14 15 16 17 18 19 20 21 22 23" at bounding box center [1097, 464] width 35 height 31
type input "21:00"
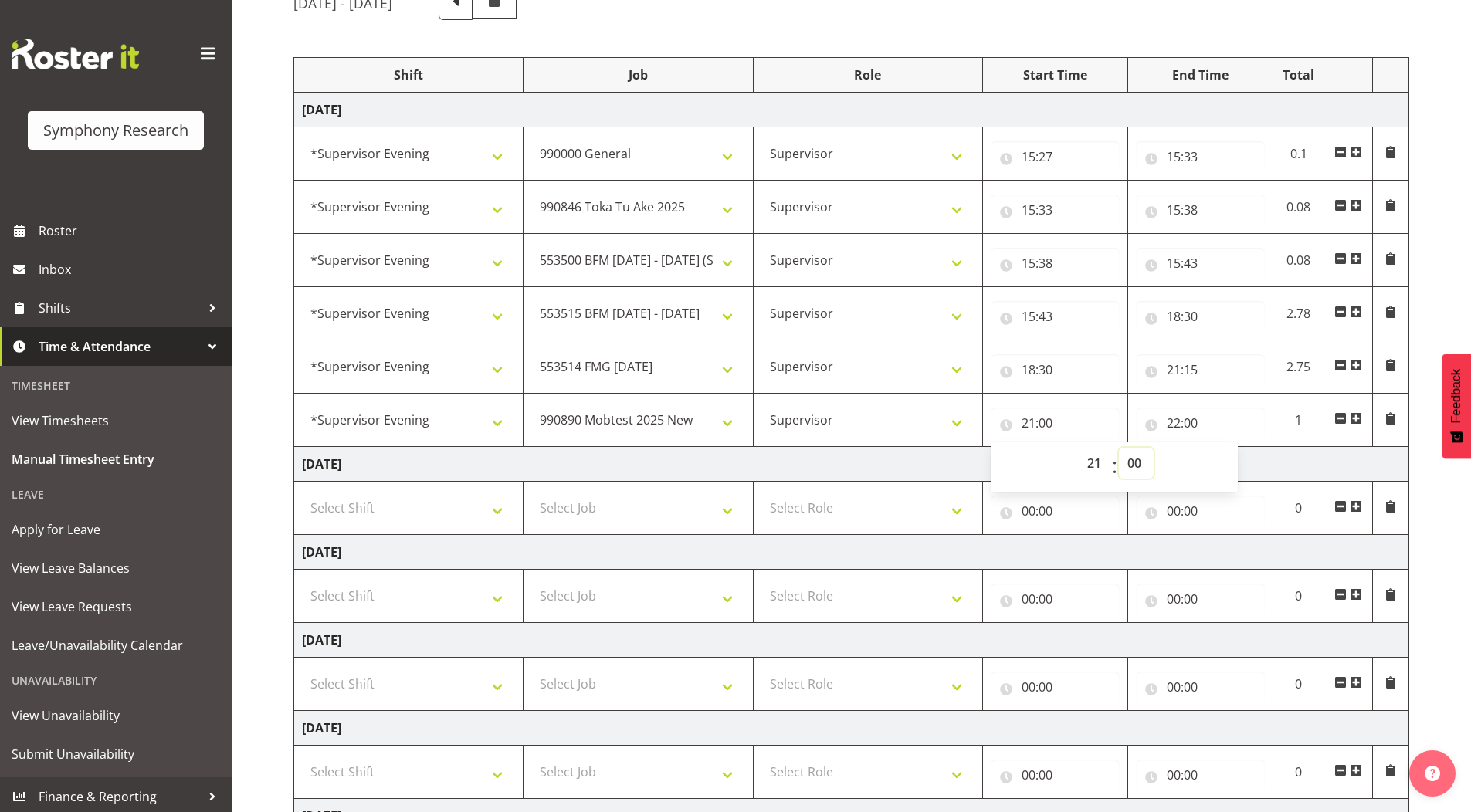
click at [1140, 466] on select "00 01 02 03 04 05 06 07 08 09 10 11 12 13 14 15 16 17 18 19 20 21 22 23 24 25 2…" at bounding box center [1137, 464] width 35 height 31
select select "15"
click at [1120, 448] on select "00 01 02 03 04 05 06 07 08 09 10 11 12 13 14 15 16 17 18 19 20 21 22 23 24 25 2…" at bounding box center [1137, 464] width 35 height 31
type input "21:15"
click at [1443, 244] on div "[DATE] - [DATE] Shift Job Role Start Time End Time Total [DATE] !!Weekend Resid…" at bounding box center [883, 518] width 1178 height 1087
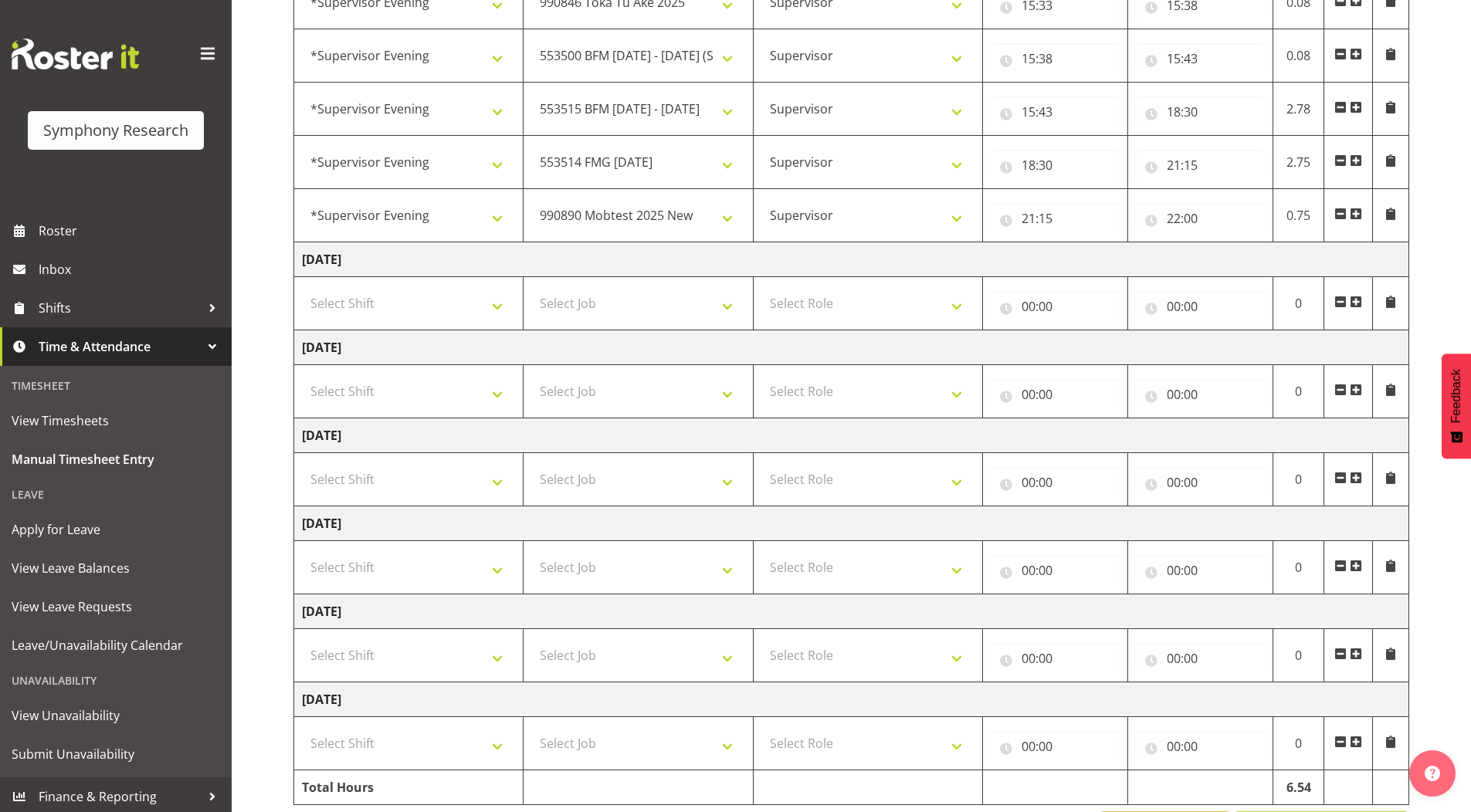
scroll to position [412, 0]
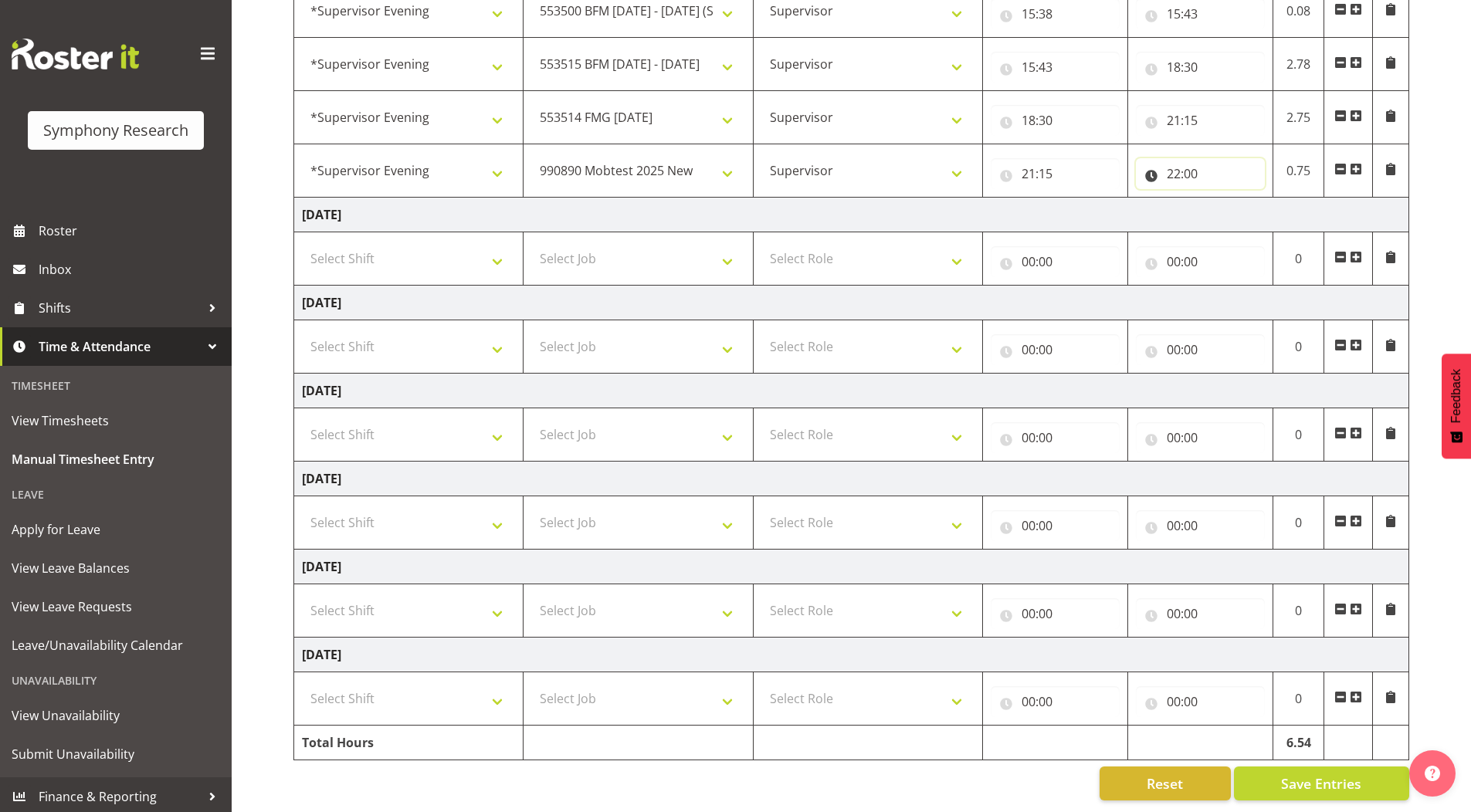
click at [1199, 163] on input "22:00" at bounding box center [1201, 174] width 129 height 31
click at [1278, 202] on select "00 01 02 03 04 05 06 07 08 09 10 11 12 13 14 15 16 17 18 19 20 21 22 23 24 25 2…" at bounding box center [1282, 214] width 35 height 31
select select "10"
click at [1264, 199] on select "00 01 02 03 04 05 06 07 08 09 10 11 12 13 14 15 16 17 18 19 20 21 22 23 24 25 2…" at bounding box center [1282, 214] width 35 height 31
type input "22:10"
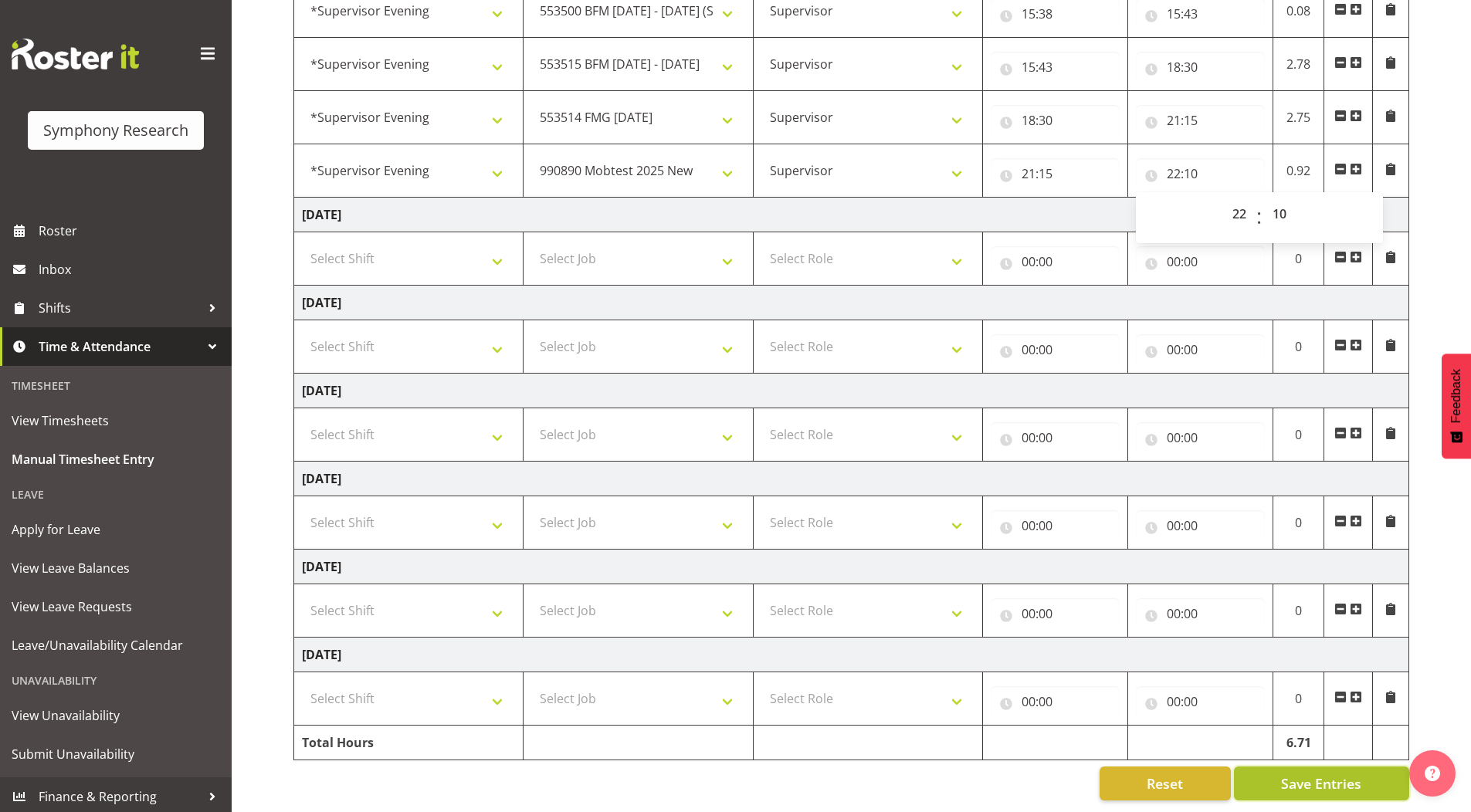
click at [1276, 779] on button "Save Entries" at bounding box center [1321, 784] width 175 height 34
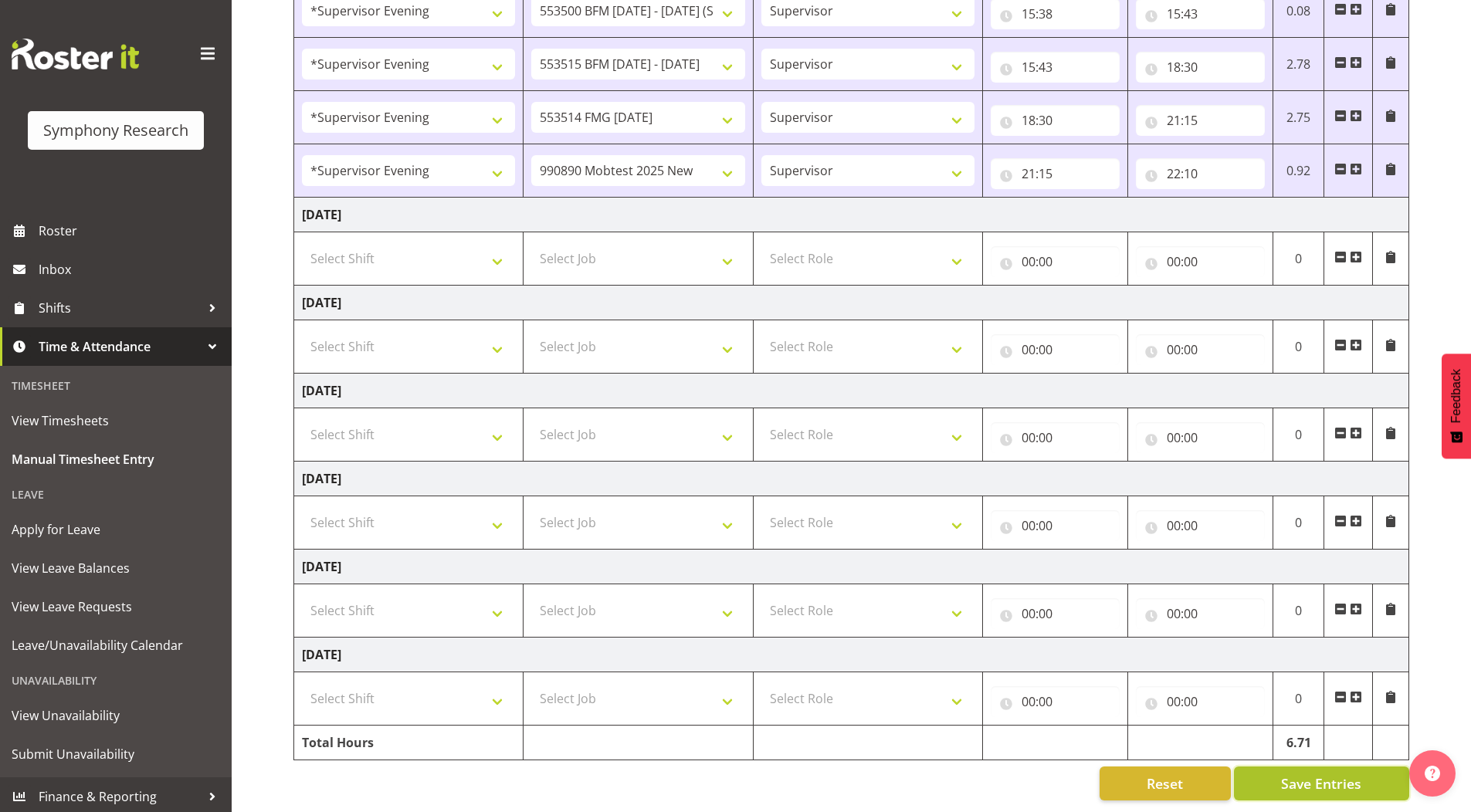
click at [1307, 775] on span "Save Entries" at bounding box center [1321, 784] width 80 height 21
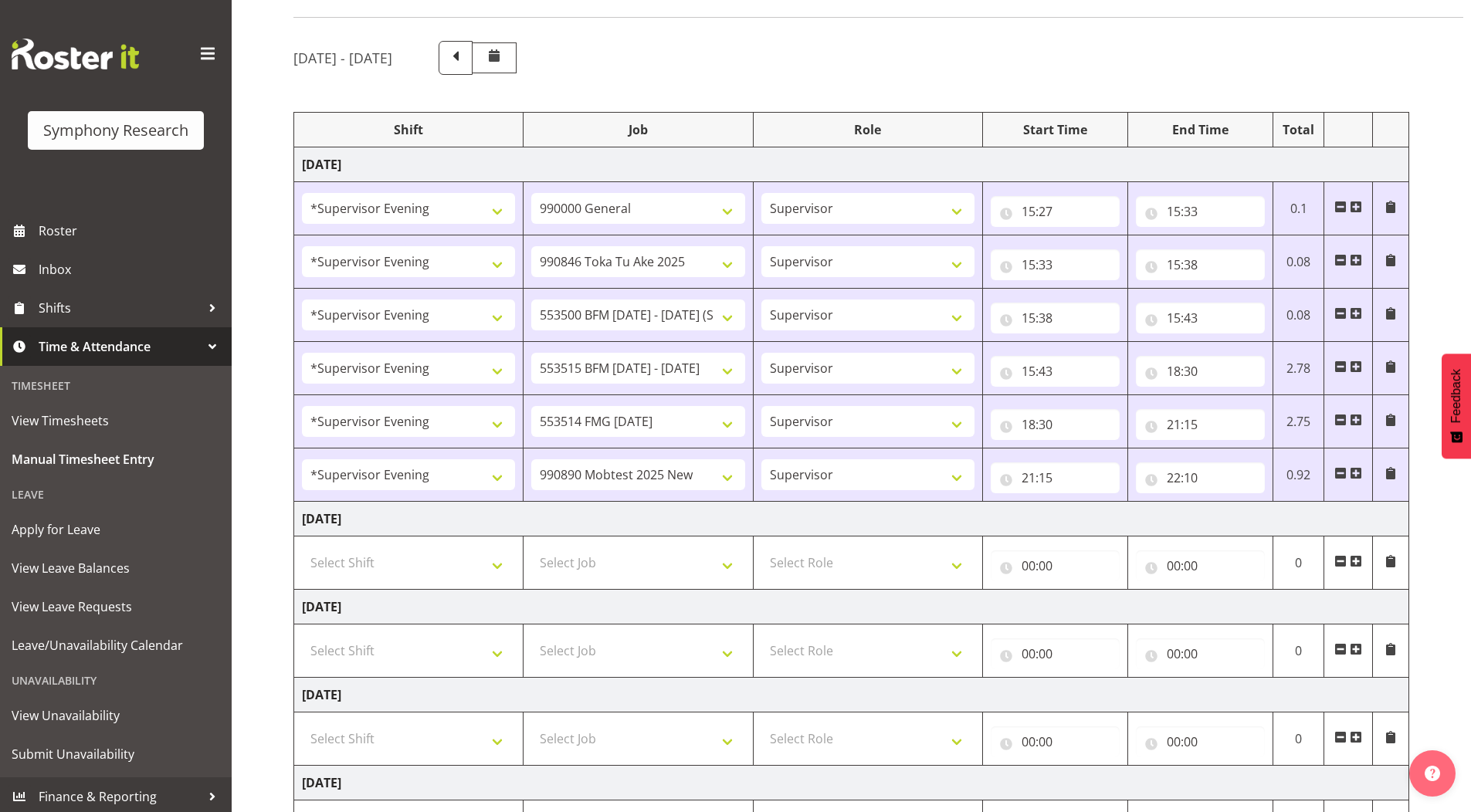
scroll to position [0, 0]
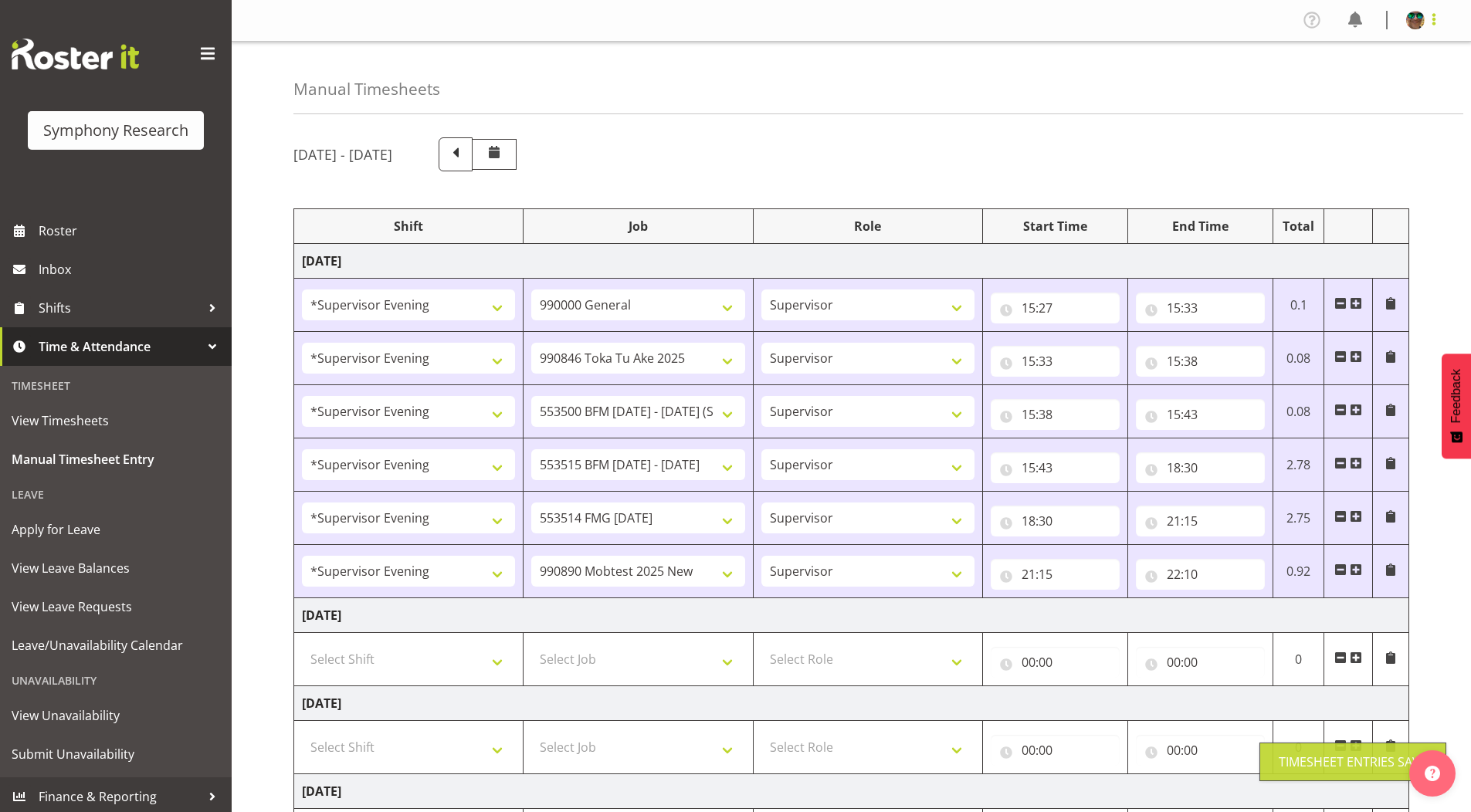
click at [1434, 19] on span at bounding box center [1434, 19] width 19 height 19
click at [1362, 81] on link "Log Out" at bounding box center [1370, 81] width 149 height 27
